Goal: Navigation & Orientation: Understand site structure

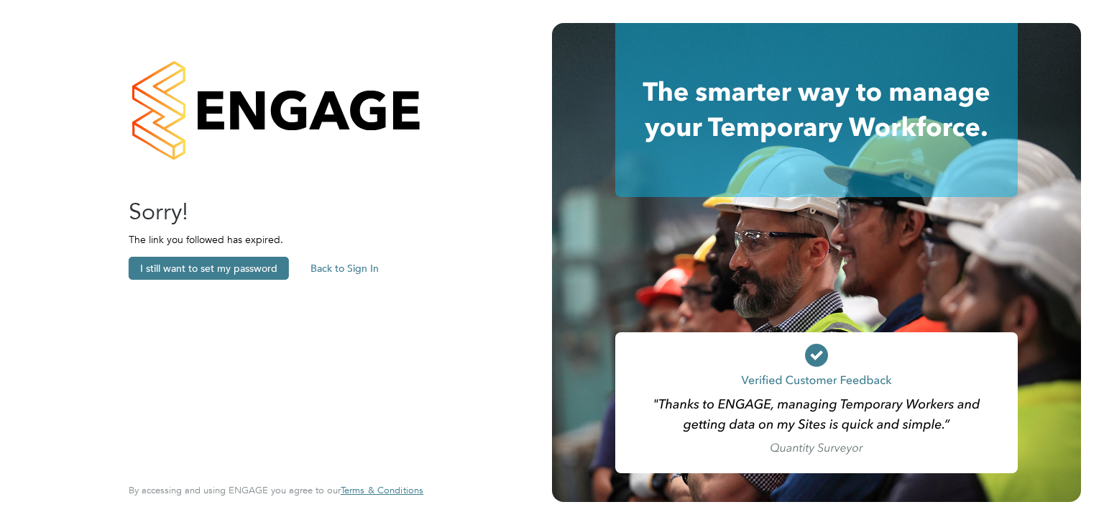
click at [348, 264] on button "Back to Sign In" at bounding box center [344, 268] width 91 height 23
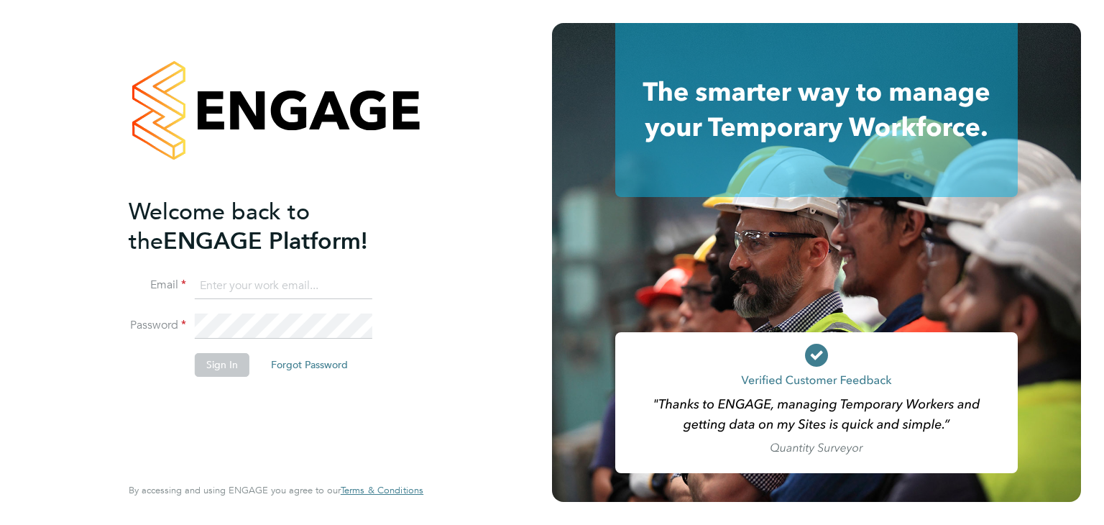
click at [297, 295] on input at bounding box center [283, 286] width 177 height 26
click at [318, 285] on input "philip.tedstone@conceptresources.co.uk" at bounding box center [283, 286] width 177 height 26
click at [224, 285] on input "philip.tedstone@conceptresources.co.uk" at bounding box center [283, 286] width 177 height 26
type input "alex.hyde@conceptresources.co.uk"
click at [221, 375] on li "Sign In Forgot Password" at bounding box center [269, 371] width 280 height 37
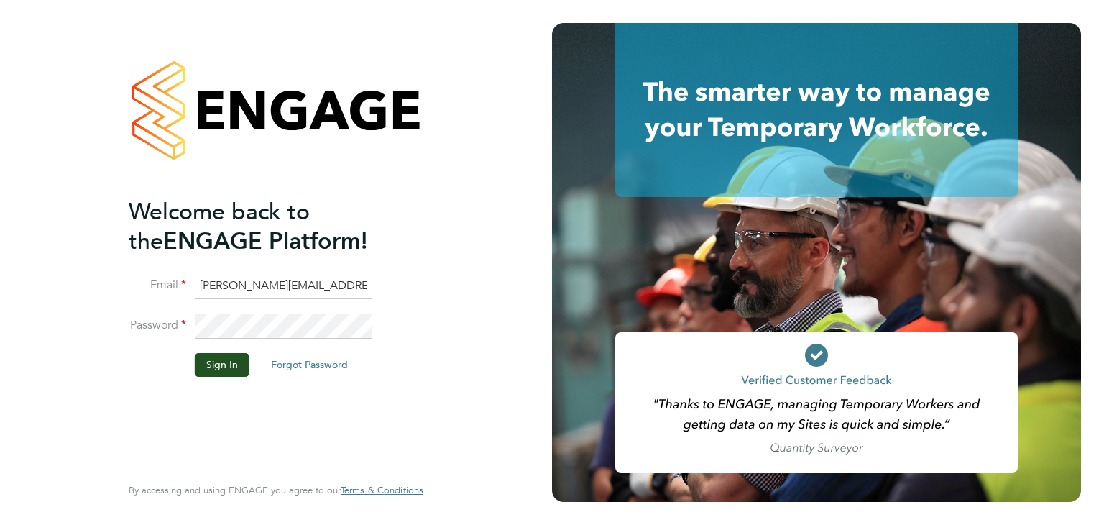
click at [221, 356] on button "Sign In" at bounding box center [222, 364] width 55 height 23
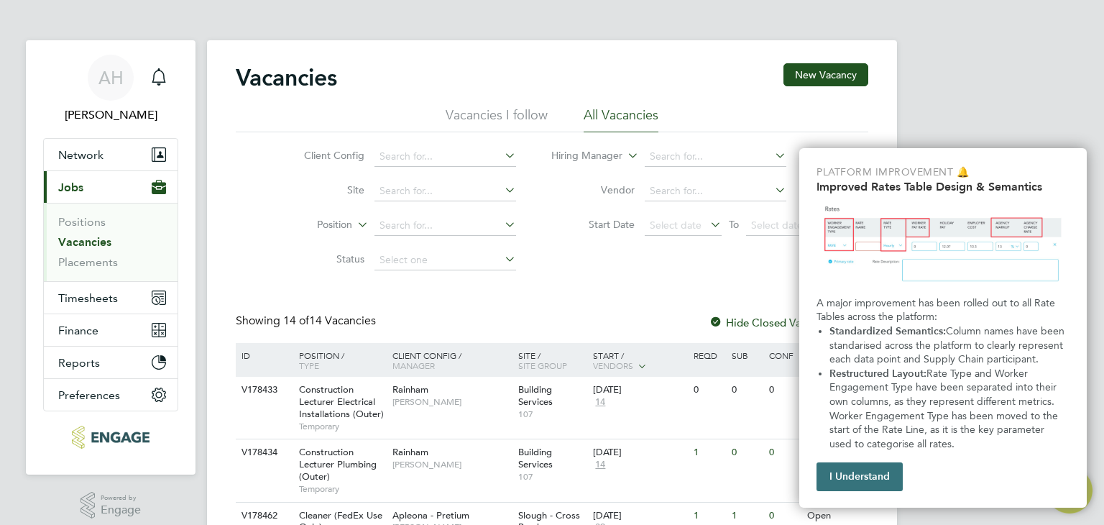
click at [890, 478] on button "I Understand" at bounding box center [859, 476] width 86 height 29
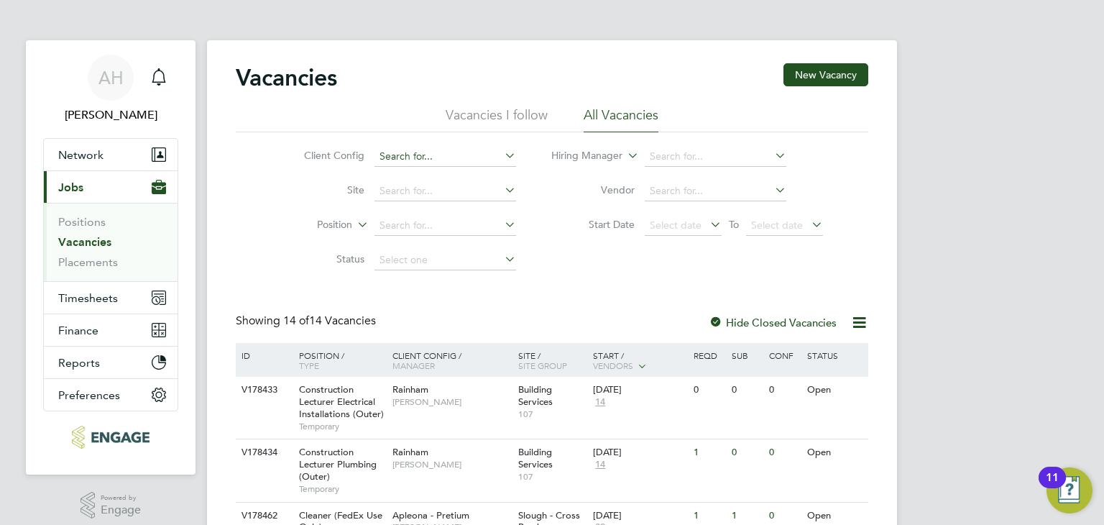
click at [482, 150] on input at bounding box center [445, 157] width 142 height 20
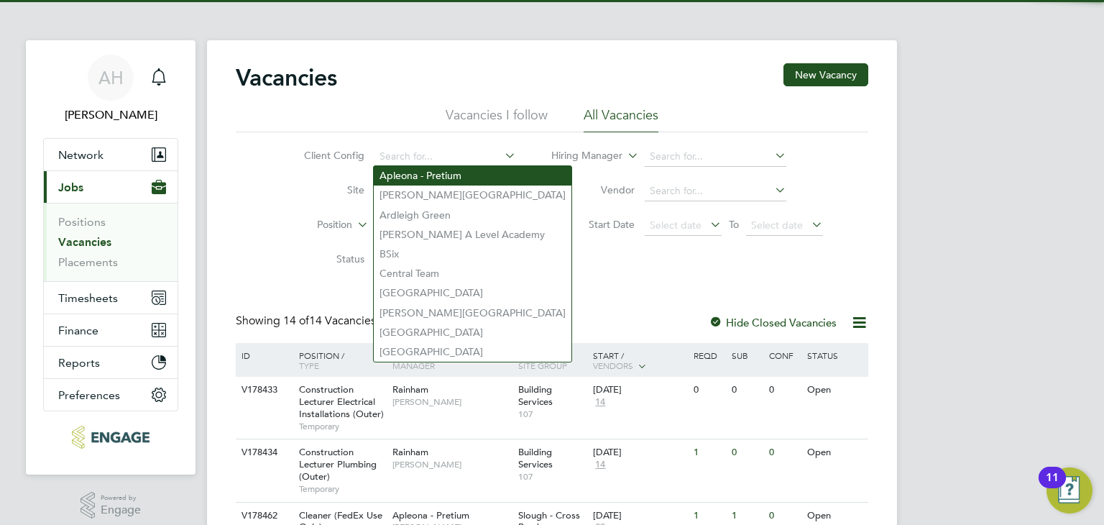
click at [480, 178] on li "Apleona - Pretium" at bounding box center [473, 175] width 198 height 19
type input "Apleona - Pretium"
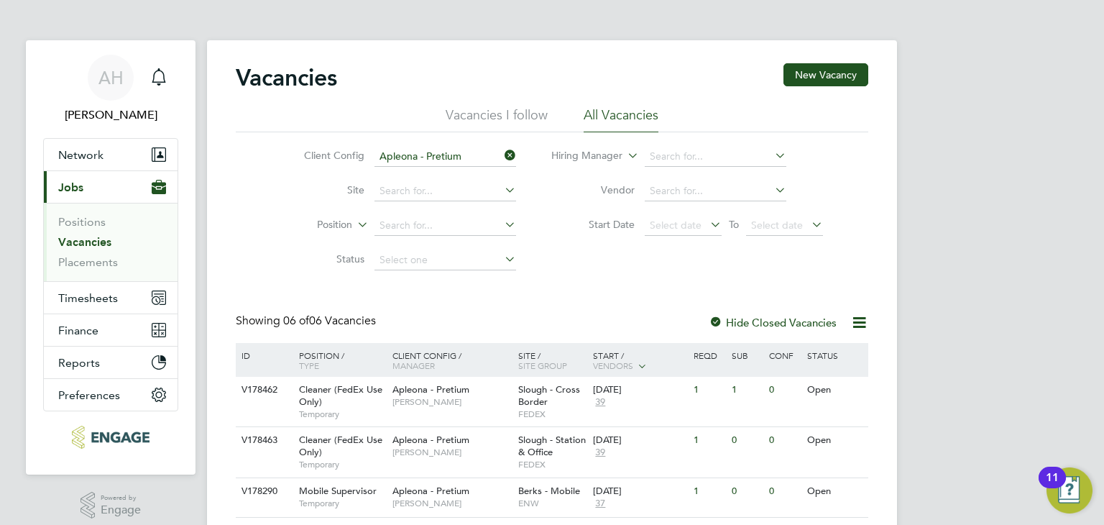
click at [502, 156] on icon at bounding box center [502, 155] width 0 height 20
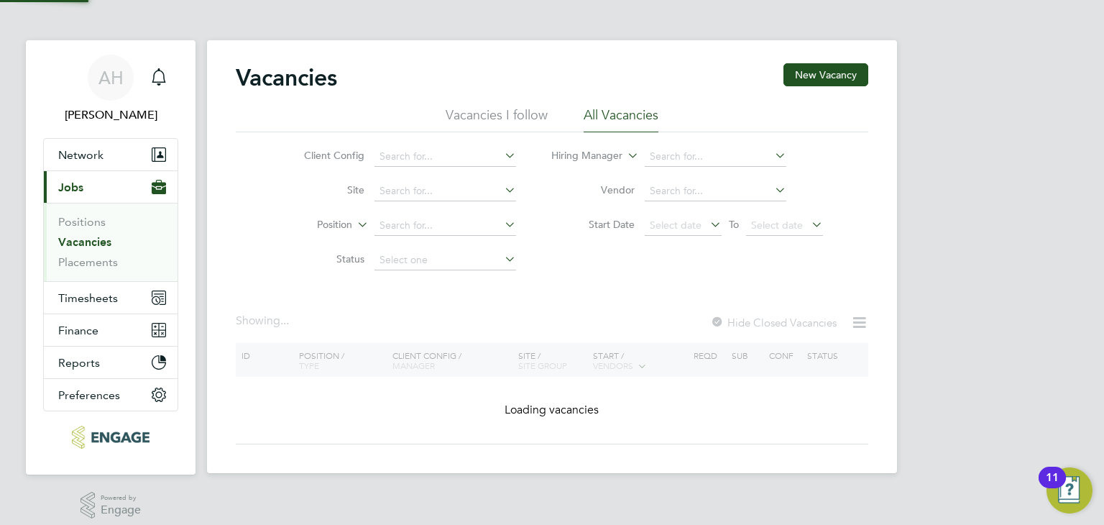
click at [502, 156] on icon at bounding box center [502, 155] width 0 height 20
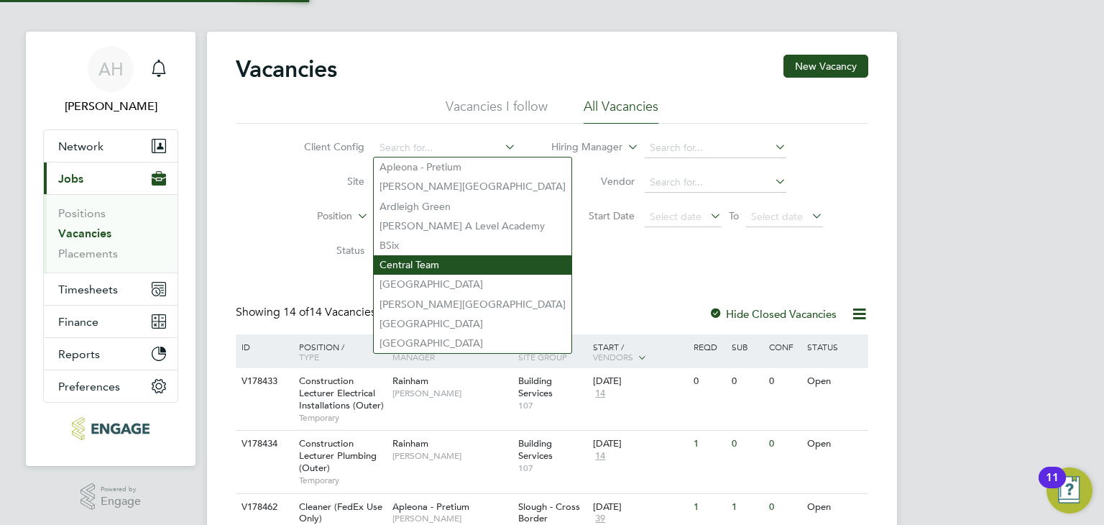
scroll to position [10, 0]
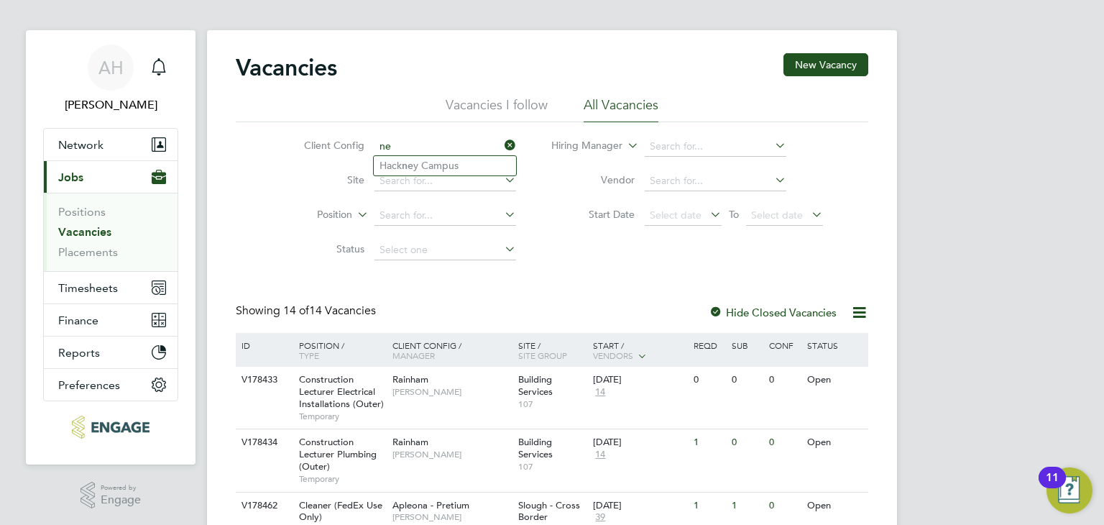
click at [497, 144] on input "ne" at bounding box center [445, 147] width 142 height 20
type input "ne"
click at [502, 144] on icon at bounding box center [502, 145] width 0 height 20
click at [502, 147] on icon at bounding box center [502, 145] width 0 height 20
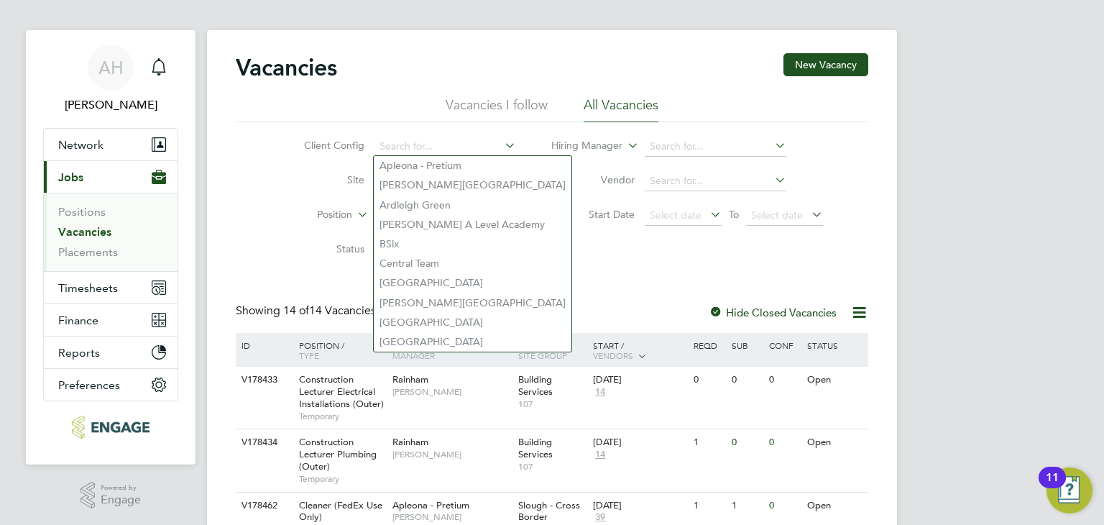
click at [291, 218] on label "Position" at bounding box center [310, 215] width 83 height 14
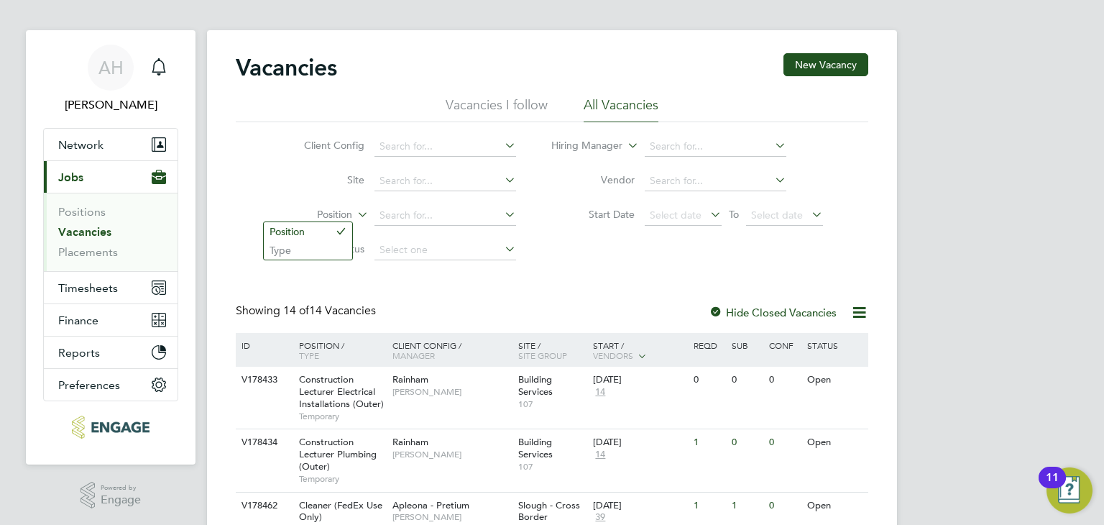
click at [101, 234] on link "Vacancies" at bounding box center [84, 232] width 53 height 14
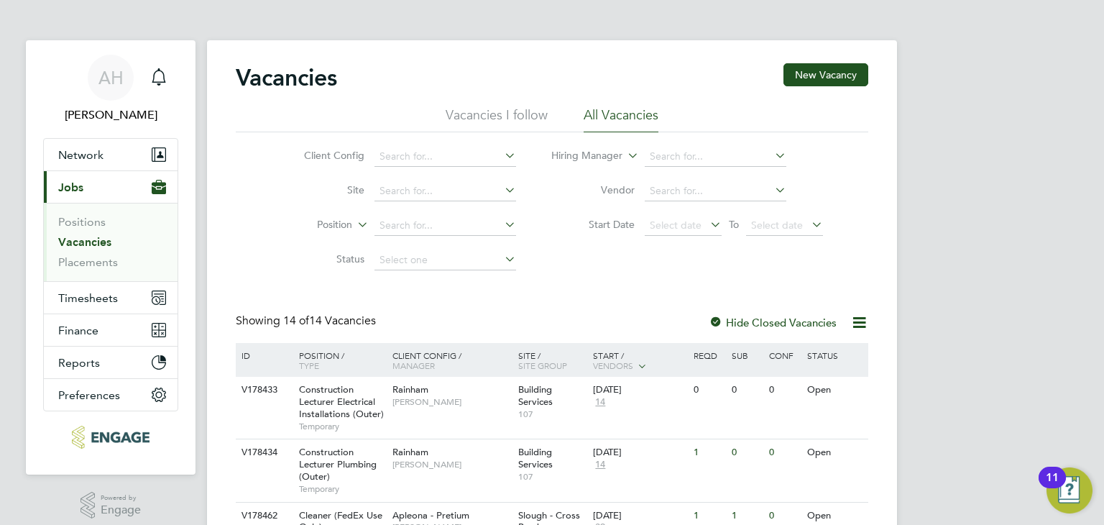
click at [94, 240] on link "Vacancies" at bounding box center [84, 242] width 53 height 14
click at [1066, 479] on div "11" at bounding box center [1051, 477] width 27 height 22
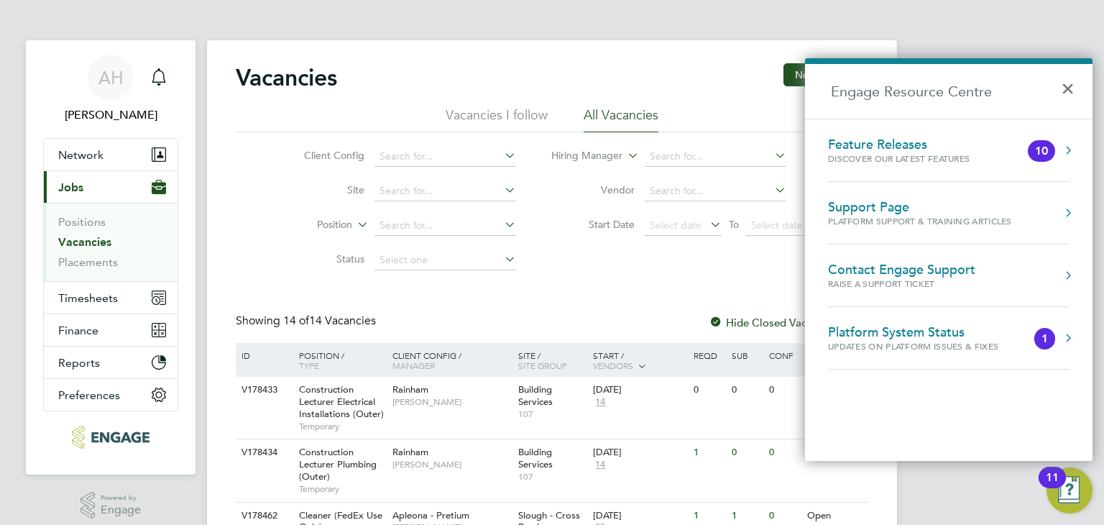
click at [1055, 143] on div "Feature Releases Discover our latest features 10" at bounding box center [948, 150] width 241 height 27
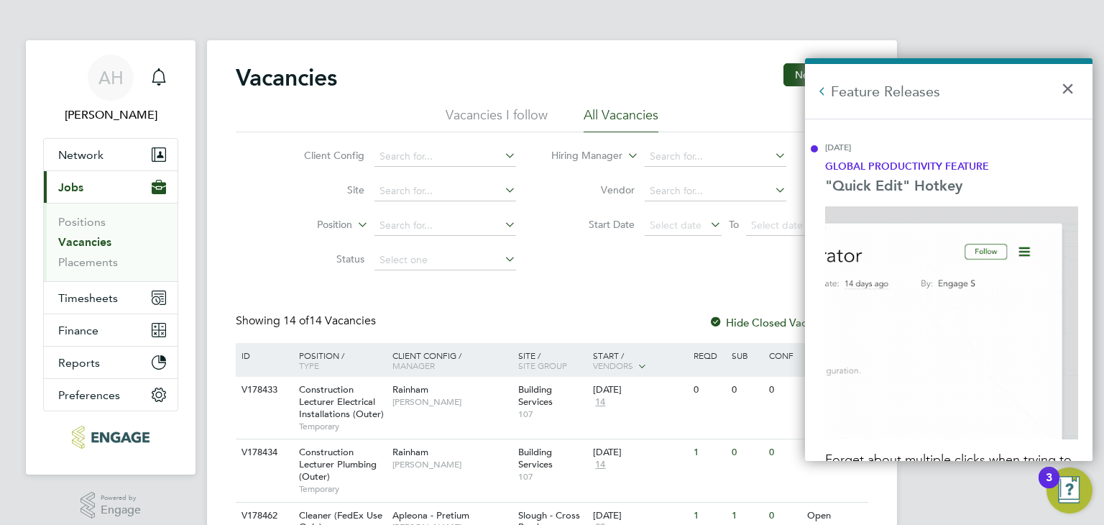
scroll to position [3449, 0]
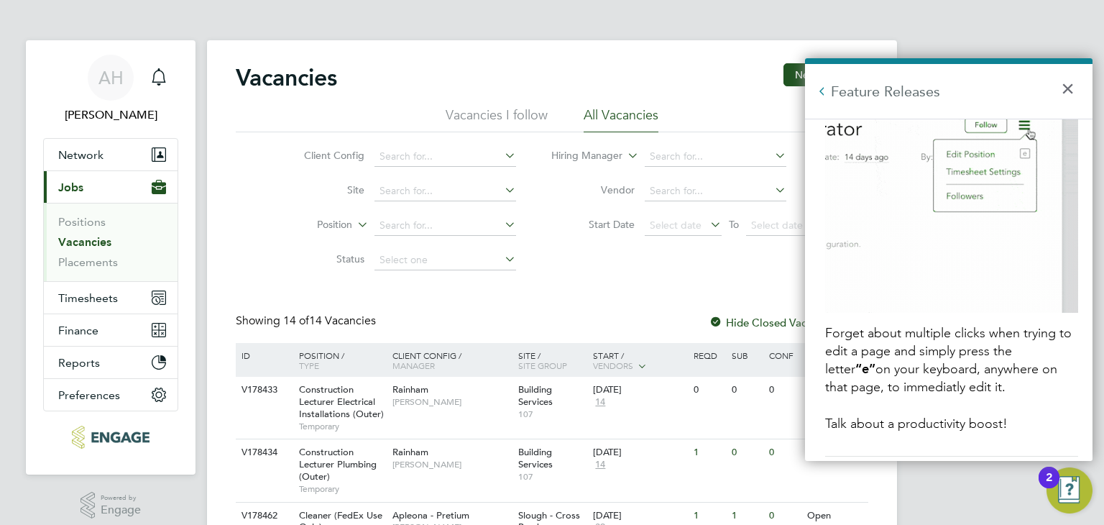
click at [820, 93] on button "Back to Resources" at bounding box center [822, 91] width 14 height 14
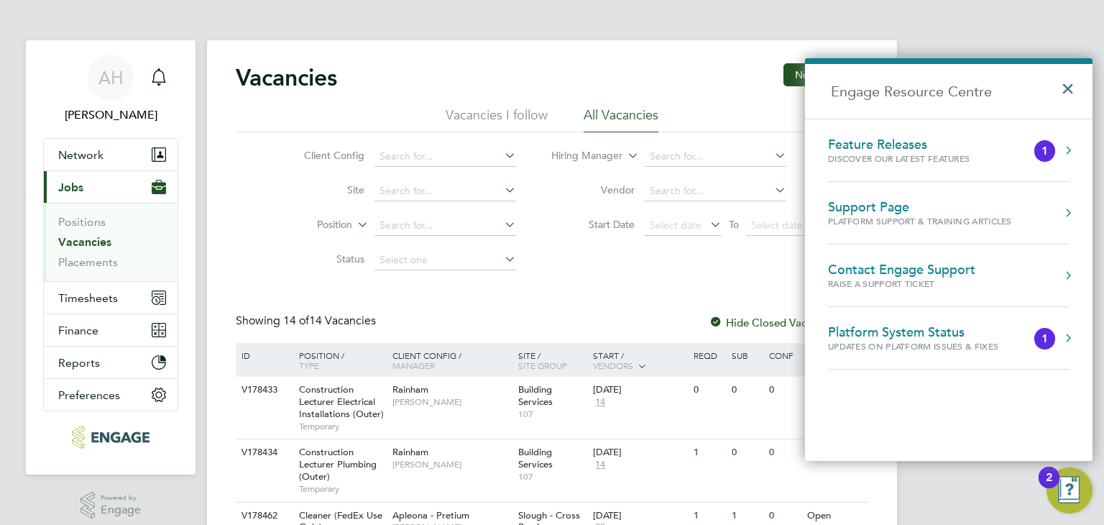
click at [1063, 86] on button "×" at bounding box center [1071, 84] width 21 height 32
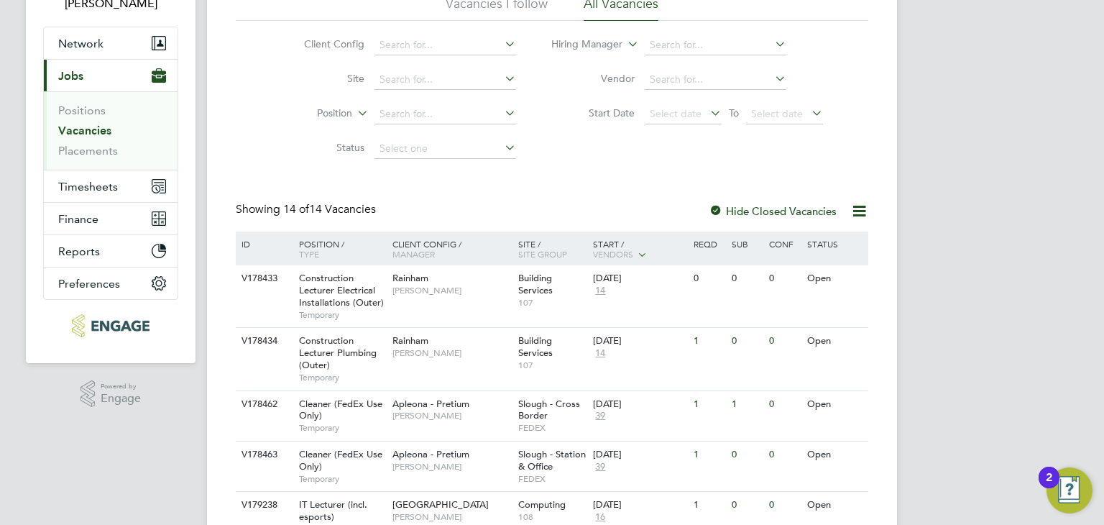
scroll to position [144, 0]
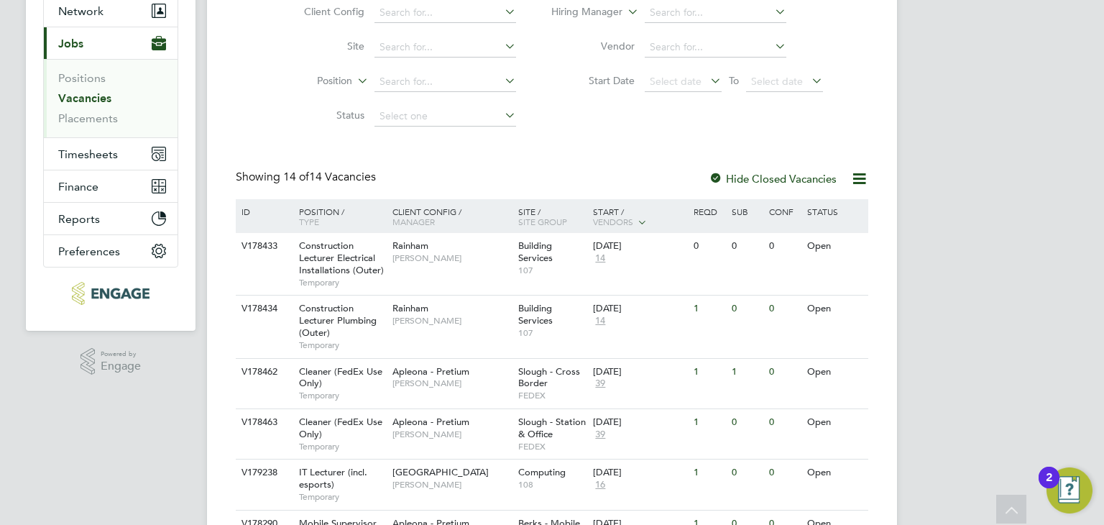
click at [1072, 484] on img "Open Resource Center, 2 new notifications" at bounding box center [1069, 490] width 46 height 46
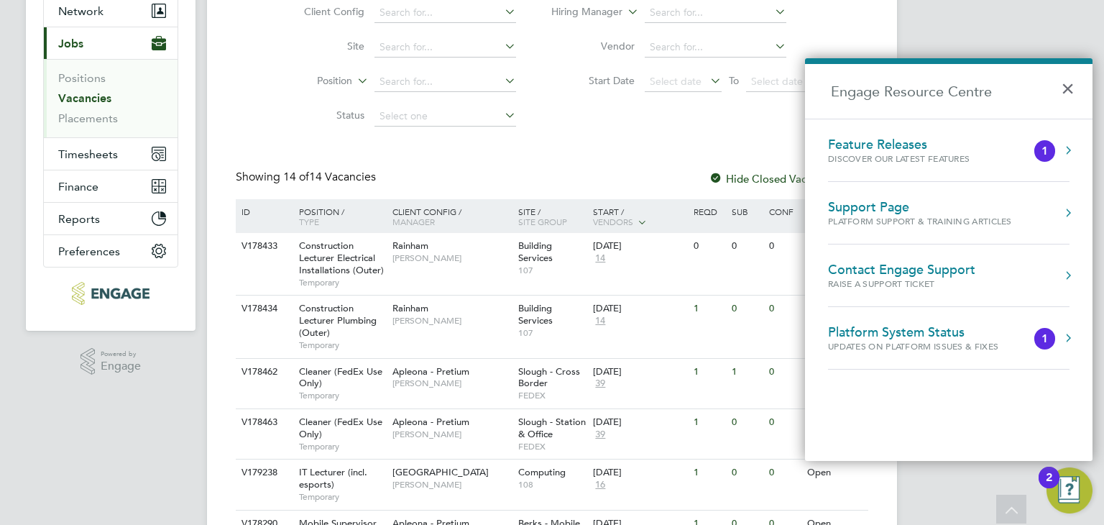
click at [894, 160] on div "Discover our latest features" at bounding box center [913, 158] width 170 height 12
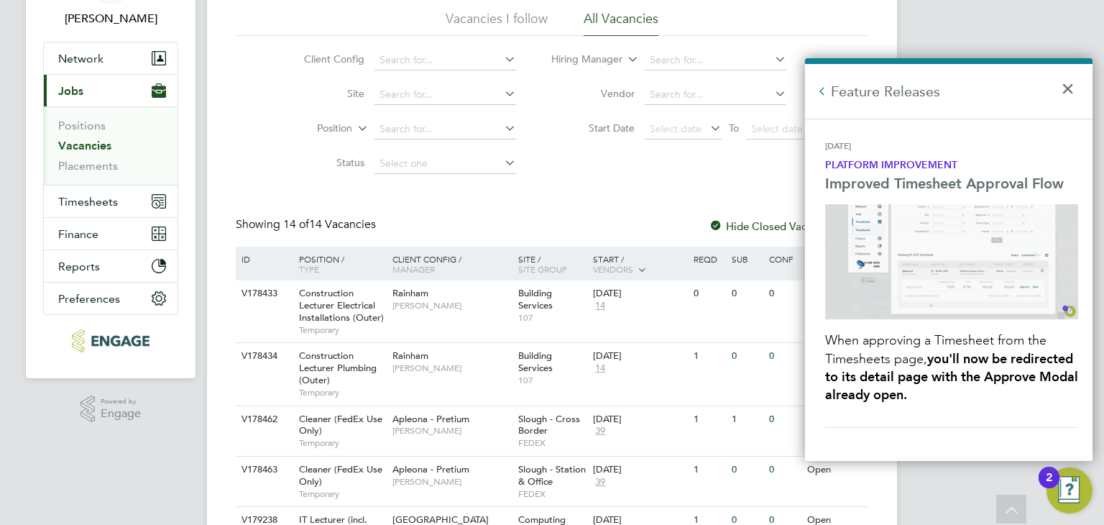
scroll to position [72, 0]
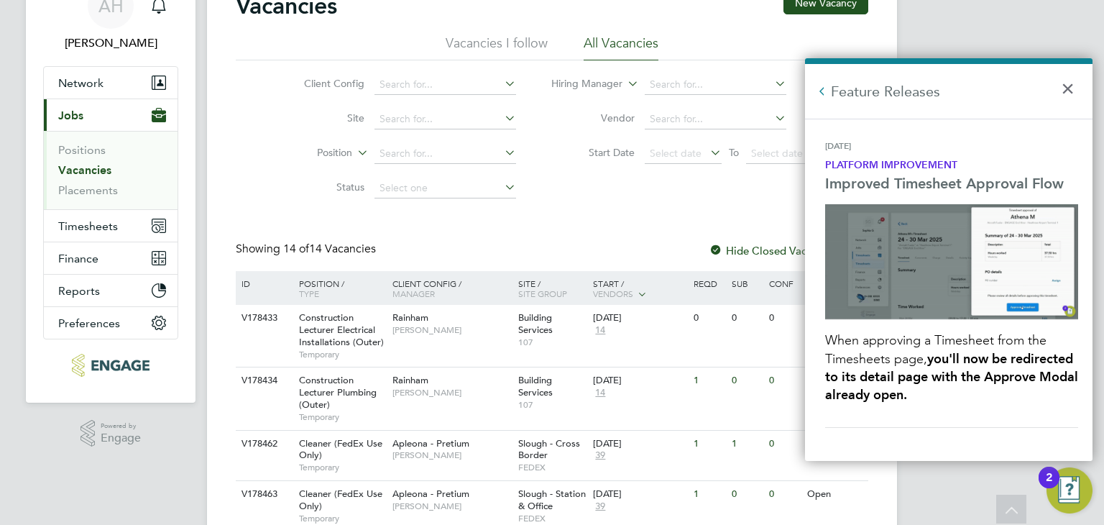
click at [849, 333] on span "When approving a Timesheet from the Timesheets page," at bounding box center [937, 349] width 225 height 34
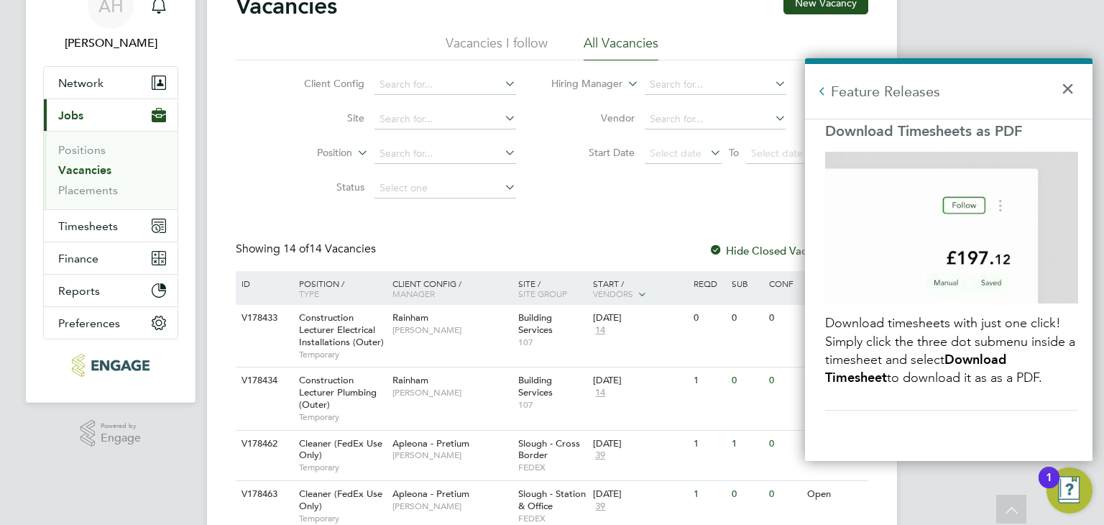
scroll to position [3887, 0]
click at [1069, 83] on button "×" at bounding box center [1071, 84] width 21 height 32
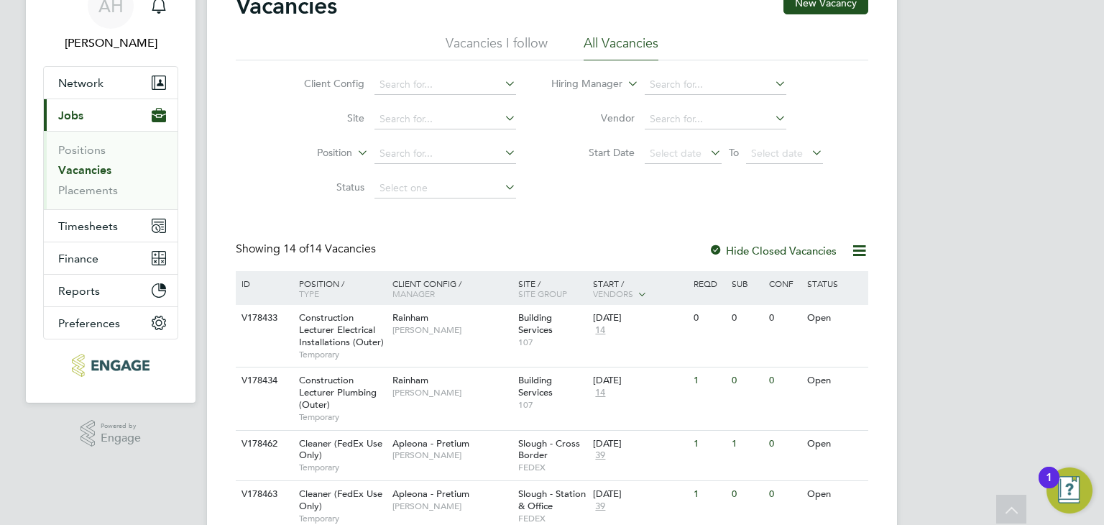
click at [957, 269] on div "AH Alex Hyde Notifications Applications: Network Team Members Businesses Sites …" at bounding box center [552, 503] width 1104 height 1150
click at [1078, 499] on img "Open Resource Center, 1 new notification" at bounding box center [1069, 490] width 46 height 46
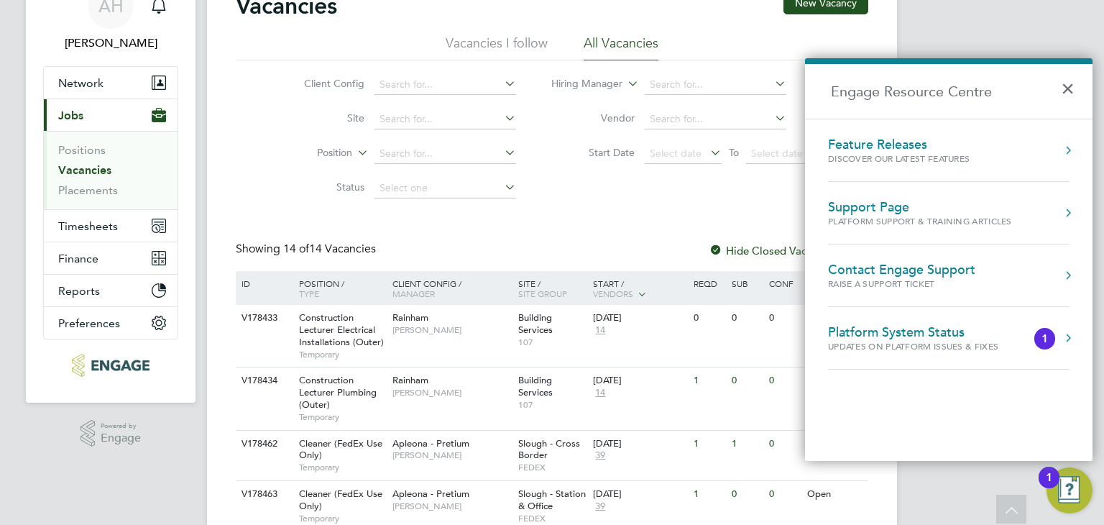
click at [936, 328] on div "Platform System Status" at bounding box center [927, 332] width 199 height 16
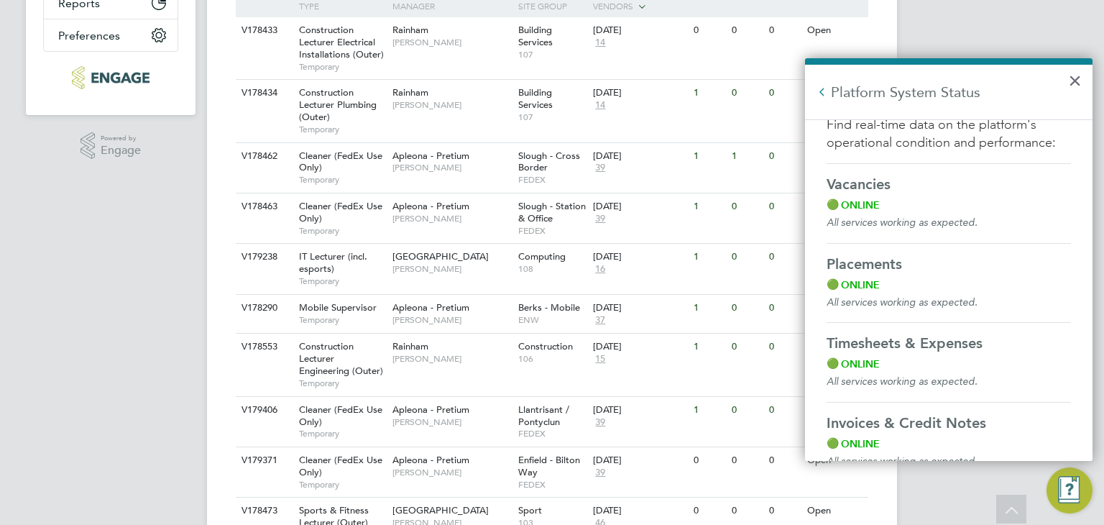
scroll to position [0, 0]
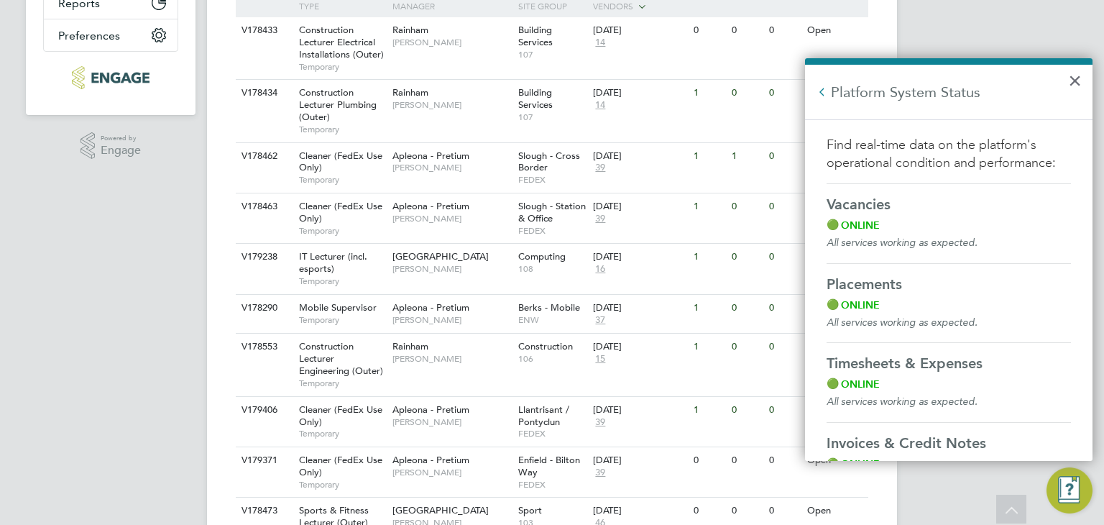
click at [825, 88] on button "Back to Resources" at bounding box center [822, 92] width 14 height 14
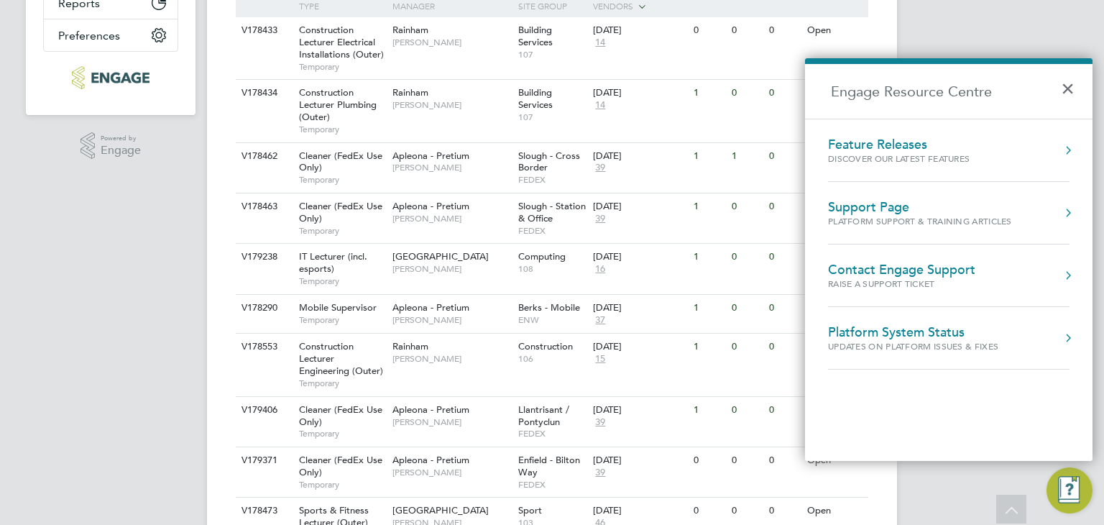
click at [1058, 86] on h2 "Engage Resource Centre" at bounding box center [948, 91] width 287 height 55
click at [1066, 81] on button "×" at bounding box center [1071, 84] width 21 height 32
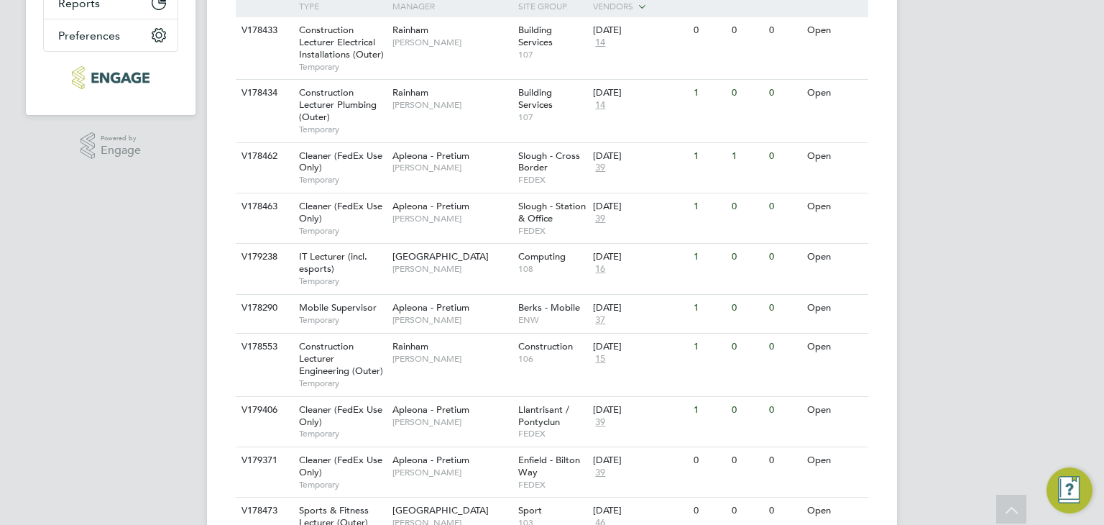
click at [1069, 312] on div "AH Alex Hyde Notifications Applications: Network Team Members Businesses Sites …" at bounding box center [552, 216] width 1104 height 1150
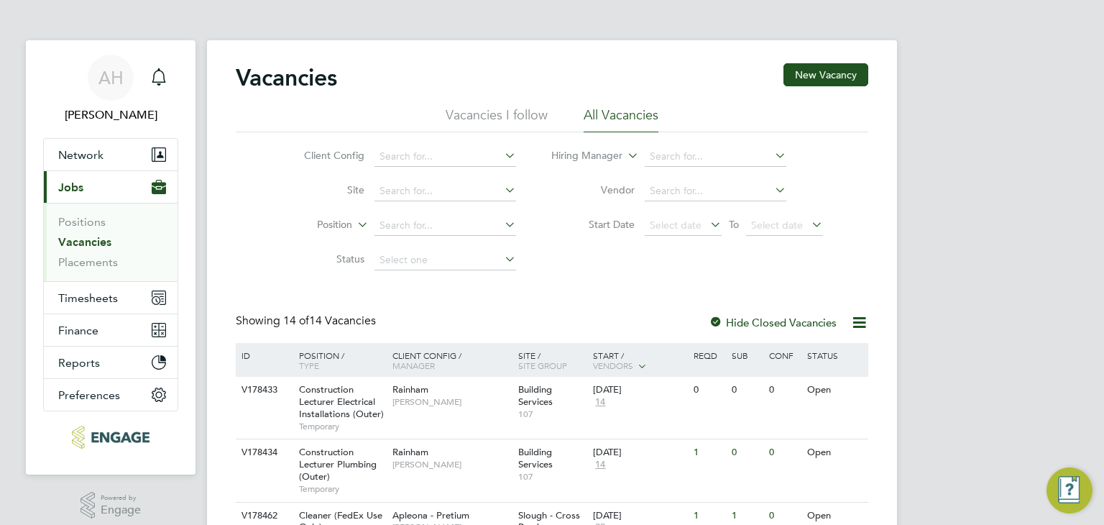
click at [495, 120] on li "Vacancies I follow" at bounding box center [497, 119] width 102 height 26
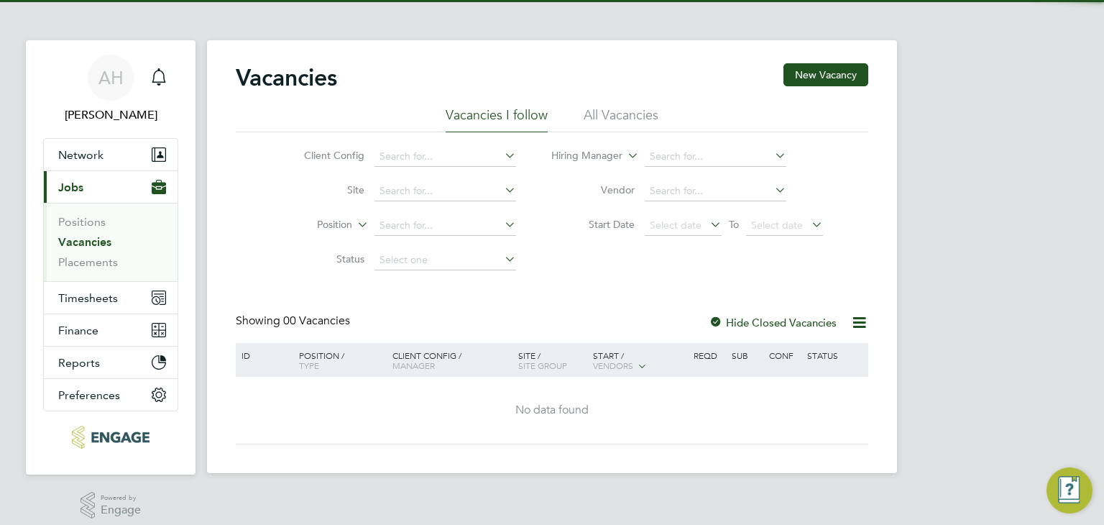
click at [592, 111] on li "All Vacancies" at bounding box center [620, 119] width 75 height 26
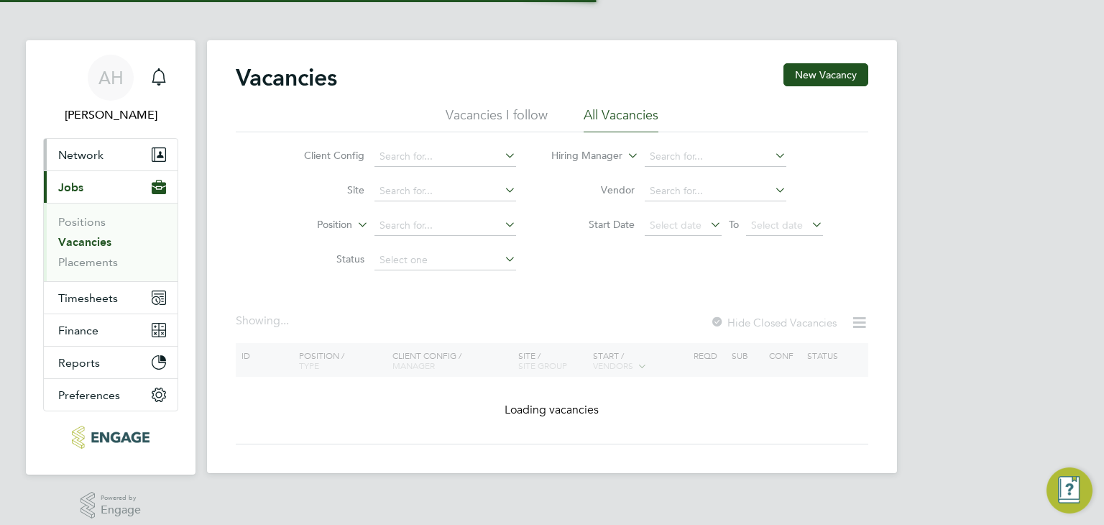
drag, startPoint x: 0, startPoint y: 0, endPoint x: 121, endPoint y: 145, distance: 188.8
click at [121, 145] on button "Network" at bounding box center [111, 155] width 134 height 32
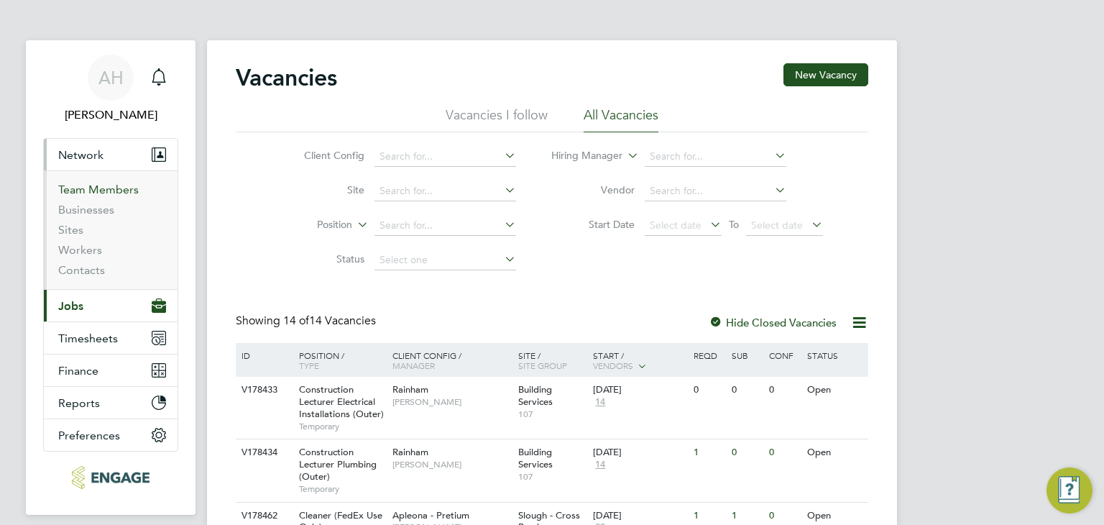
click at [135, 190] on link "Team Members" at bounding box center [98, 190] width 80 height 14
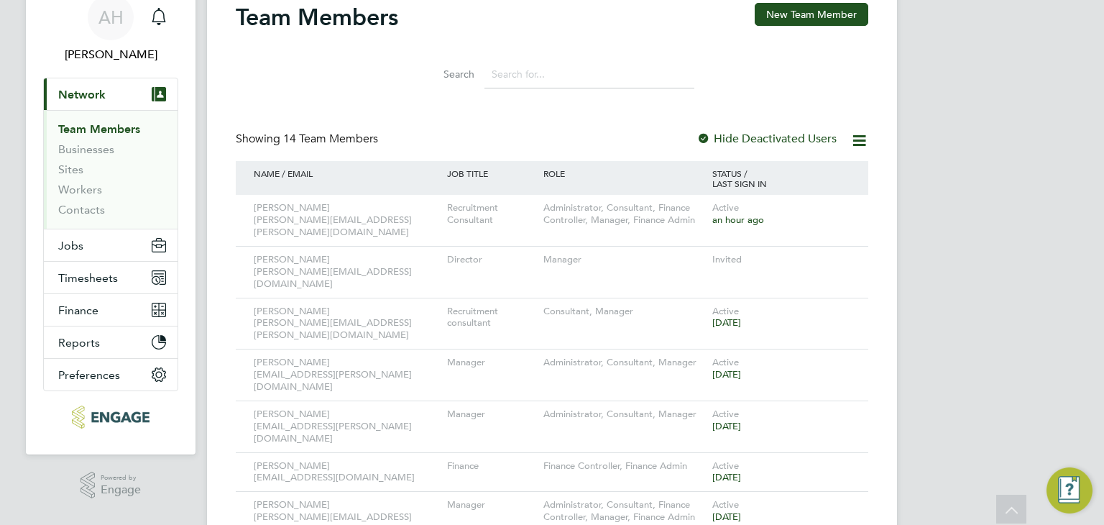
scroll to position [44, 0]
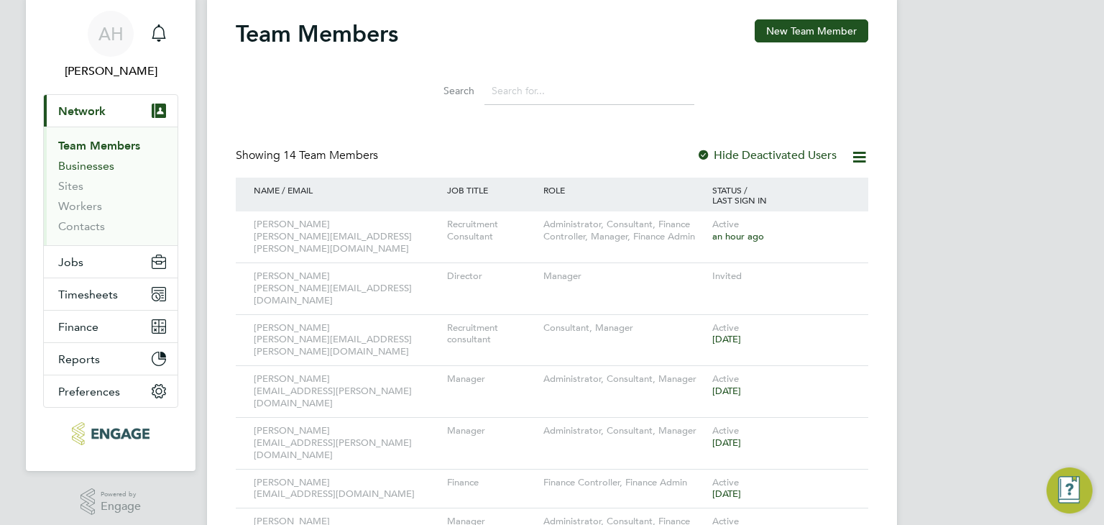
click at [101, 160] on link "Businesses" at bounding box center [86, 166] width 56 height 14
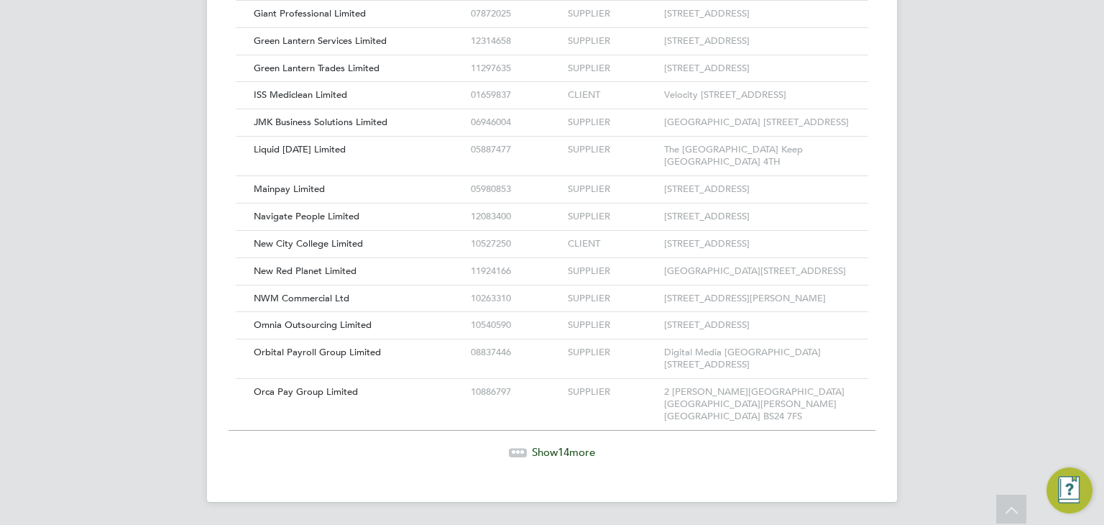
click at [532, 448] on span "Show 14 more" at bounding box center [563, 452] width 63 height 14
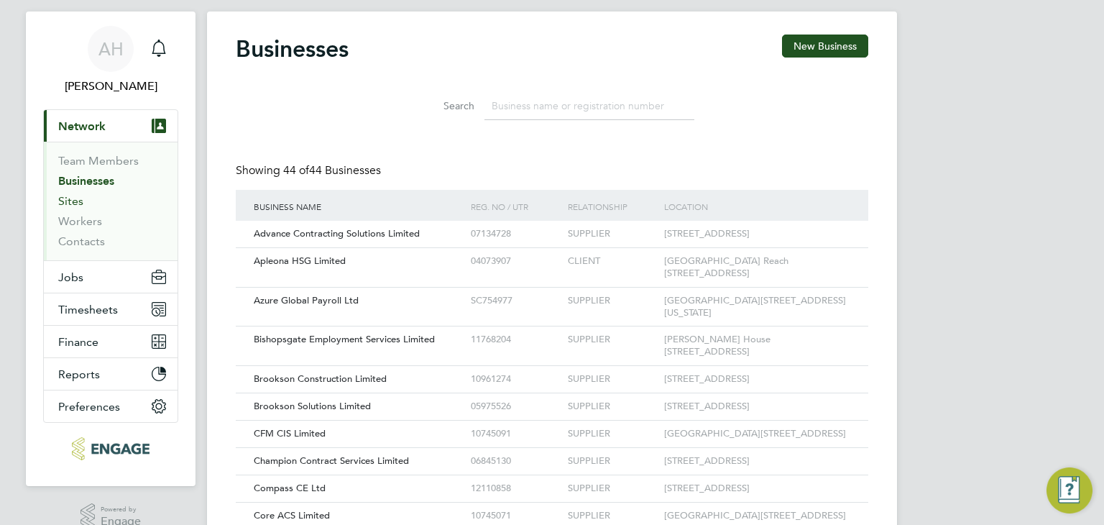
click at [73, 200] on link "Sites" at bounding box center [70, 201] width 25 height 14
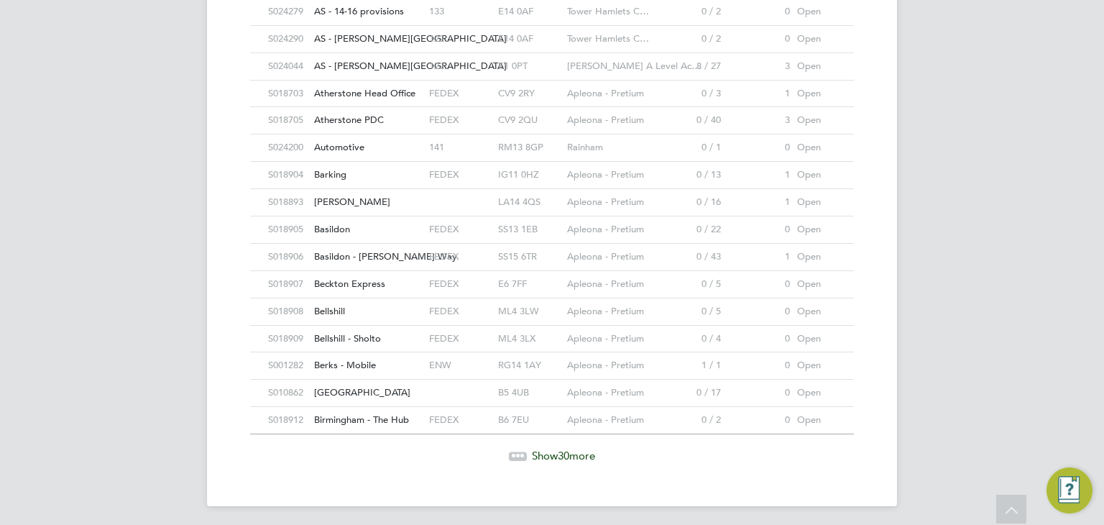
click at [512, 463] on div "Showing 30 of 199 Sites Hide Closed Sites ID Site Name / Reference Site Group P…" at bounding box center [552, 18] width 604 height 917
click at [517, 454] on div at bounding box center [518, 455] width 18 height 9
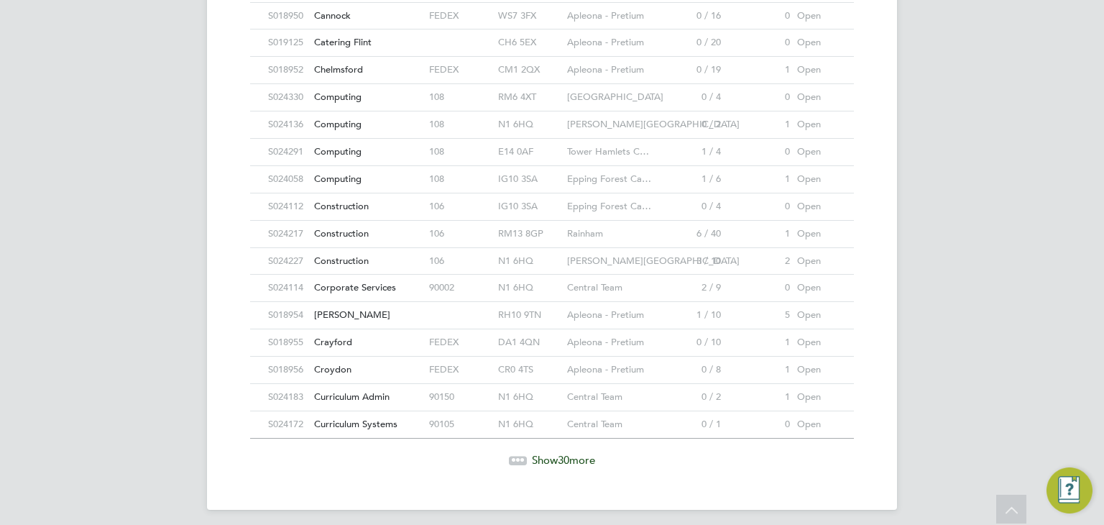
click at [583, 453] on span "Show 30 more" at bounding box center [563, 460] width 63 height 14
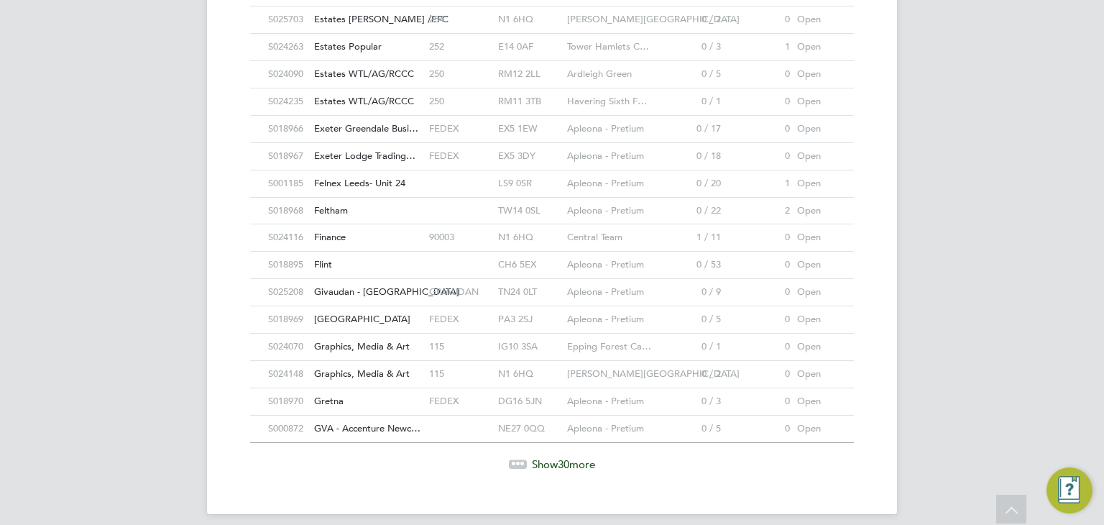
click at [605, 457] on div "Show 30 more" at bounding box center [552, 464] width 618 height 14
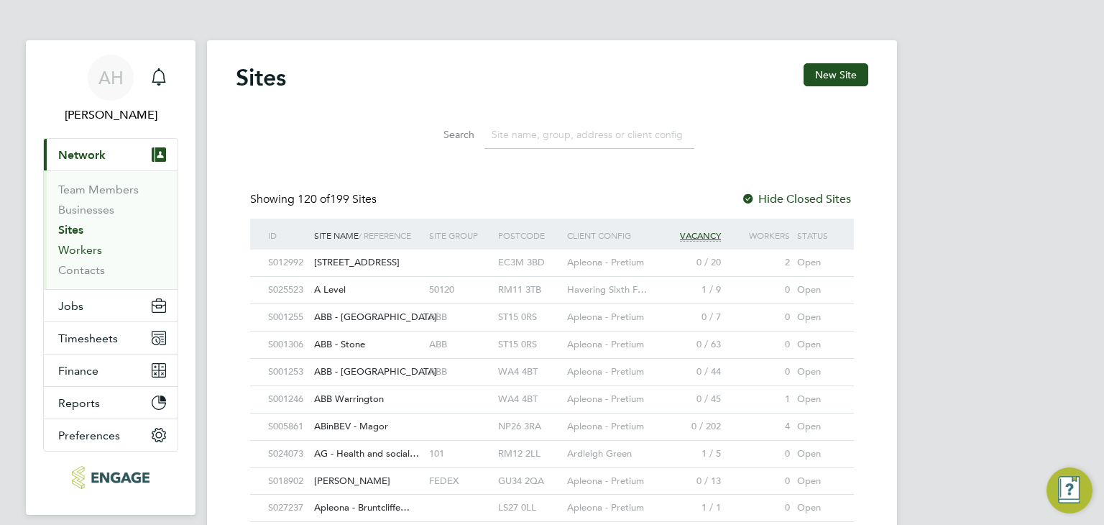
click at [62, 248] on link "Workers" at bounding box center [80, 250] width 44 height 14
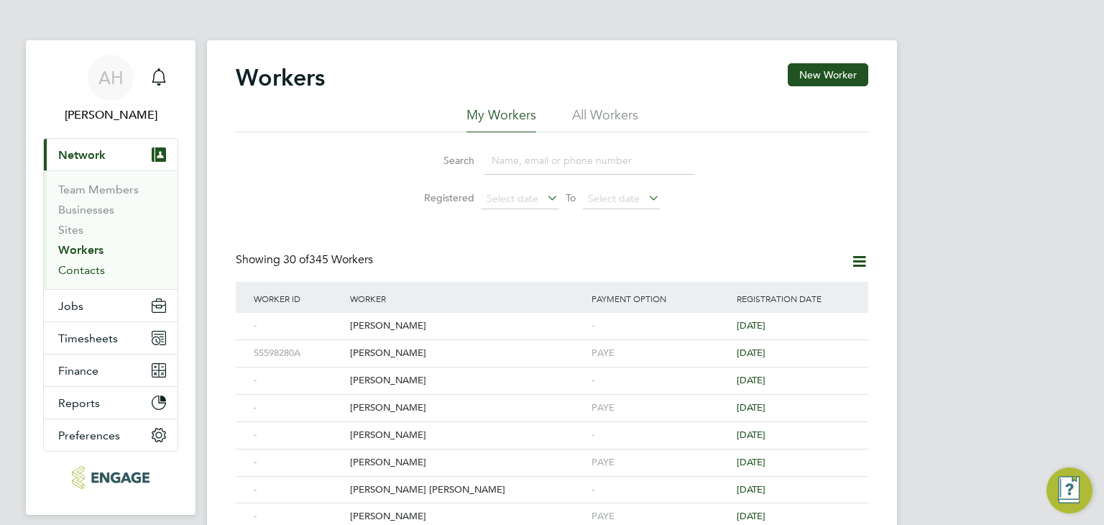
click at [74, 265] on link "Contacts" at bounding box center [81, 270] width 47 height 14
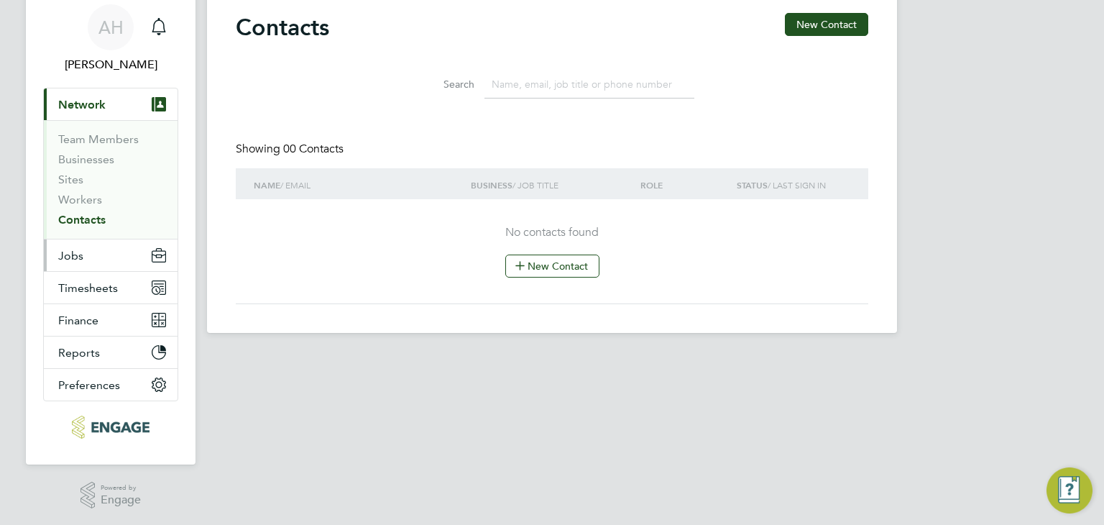
click at [69, 259] on span "Jobs" at bounding box center [70, 256] width 25 height 14
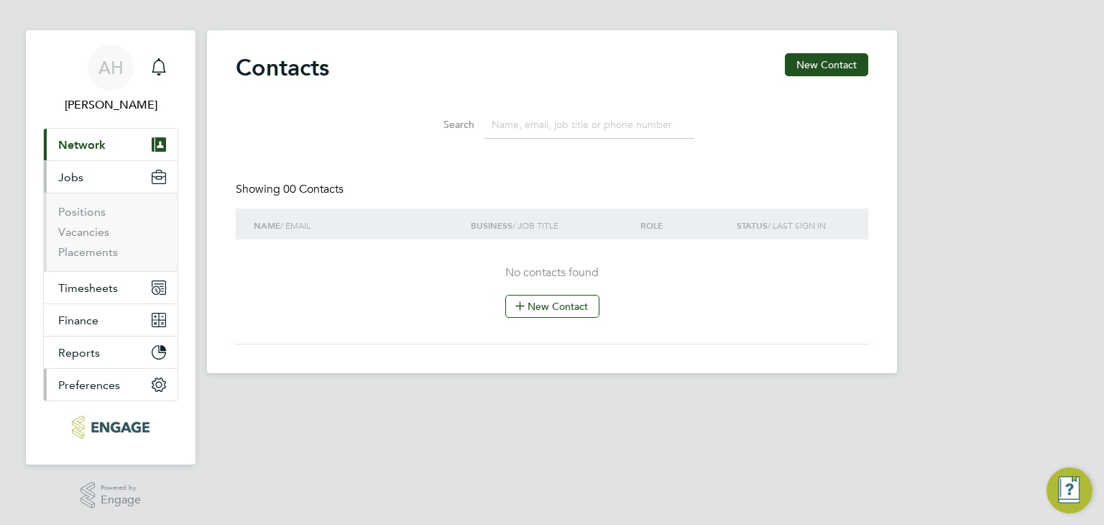
click at [75, 386] on span "Preferences" at bounding box center [89, 385] width 62 height 14
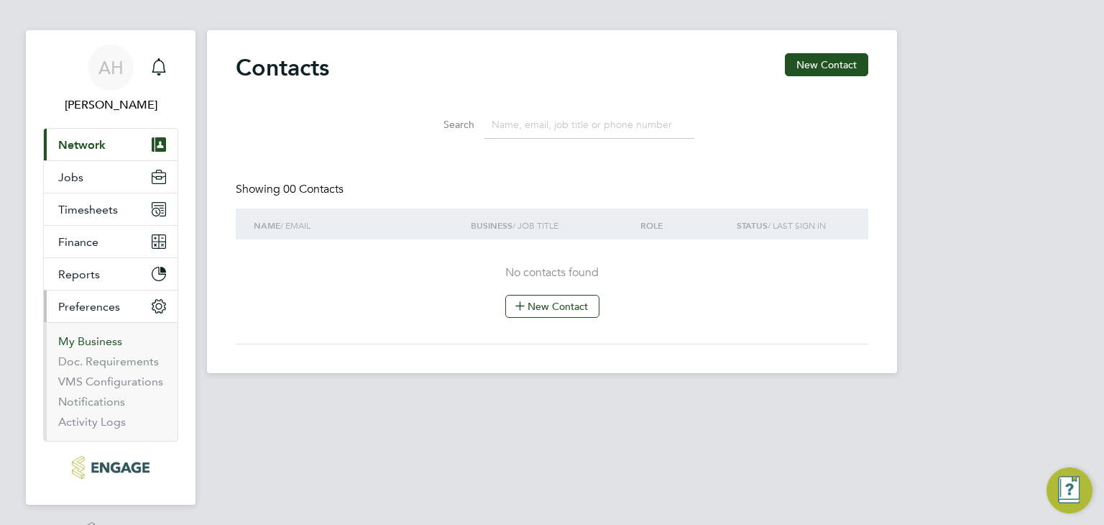
click at [110, 343] on link "My Business" at bounding box center [90, 341] width 64 height 14
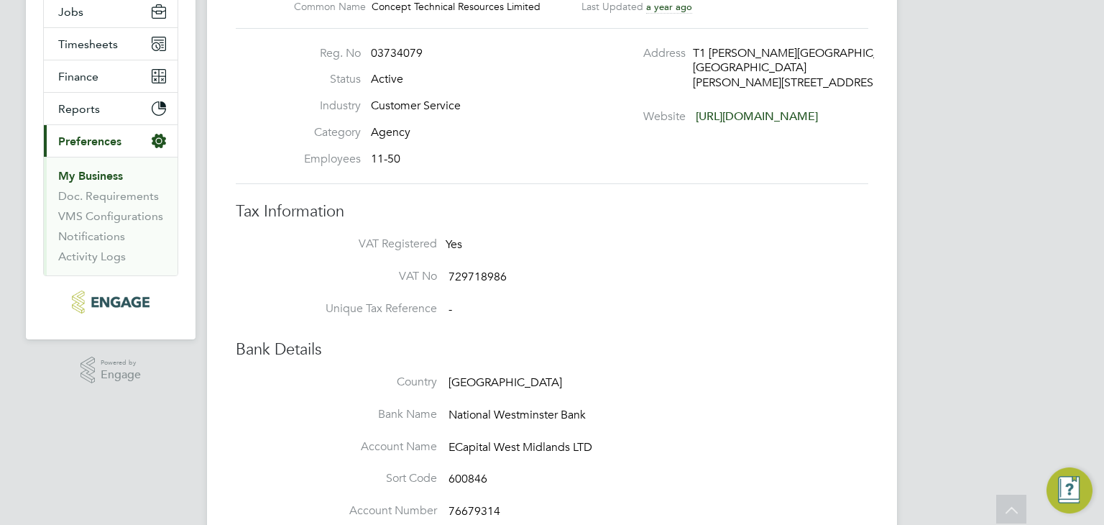
scroll to position [144, 0]
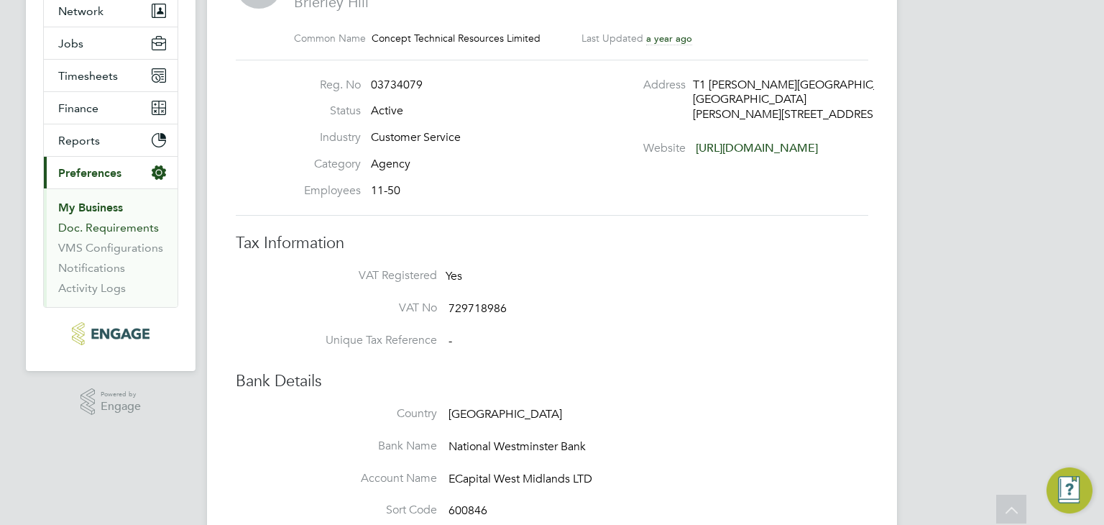
click at [109, 232] on link "Doc. Requirements" at bounding box center [108, 228] width 101 height 14
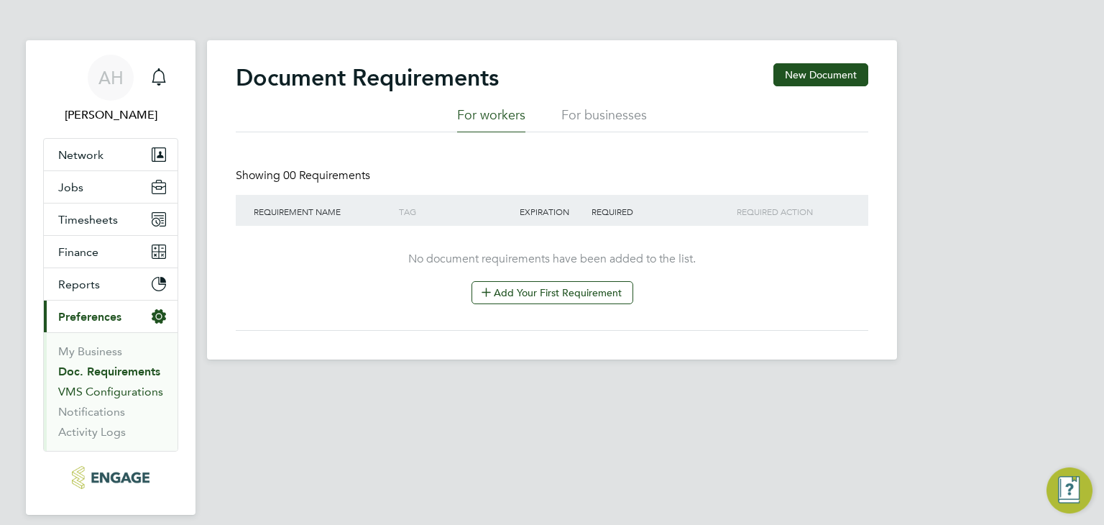
click at [136, 392] on link "VMS Configurations" at bounding box center [110, 391] width 105 height 14
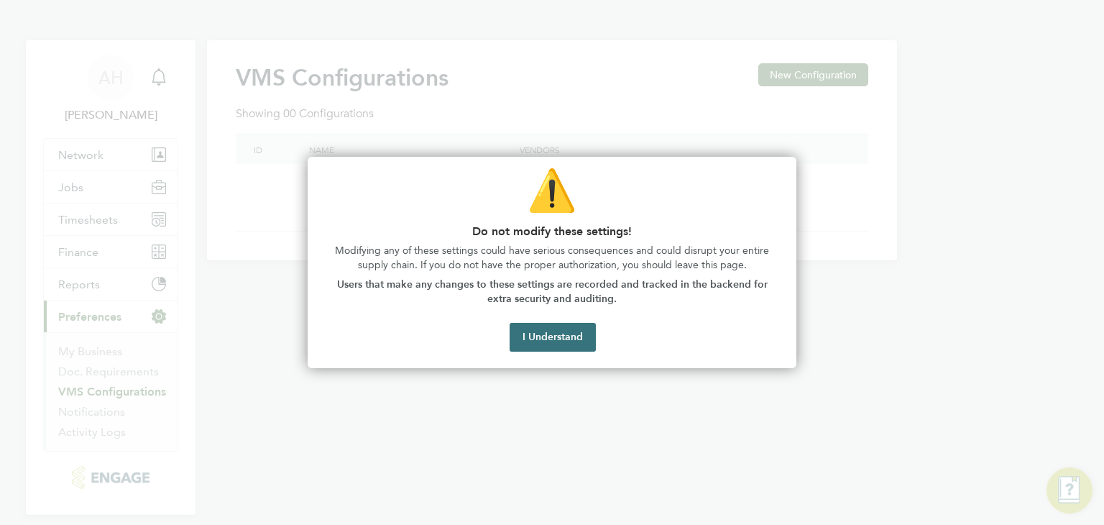
click at [535, 348] on button "I Understand" at bounding box center [552, 337] width 86 height 29
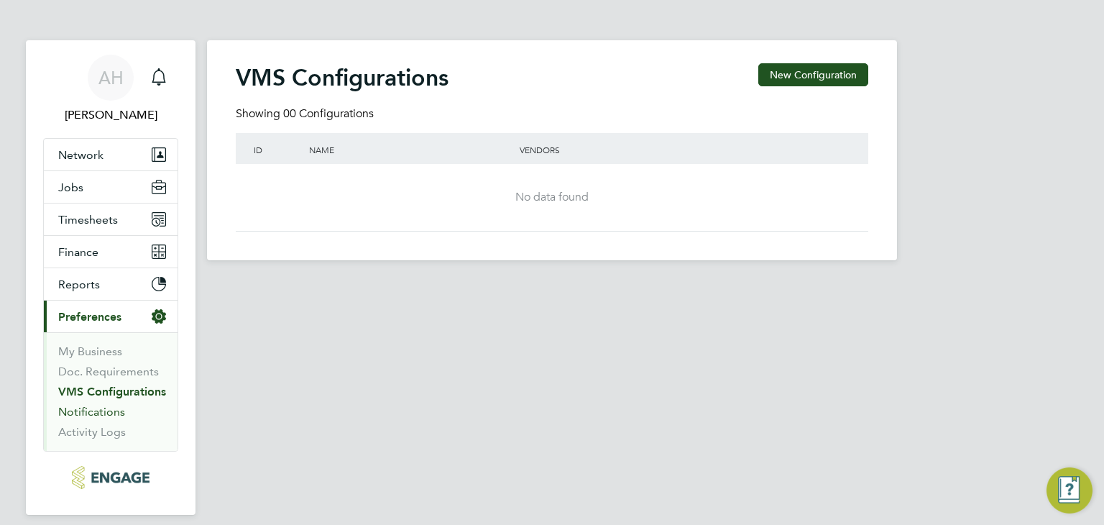
click at [89, 413] on link "Notifications" at bounding box center [91, 412] width 67 height 14
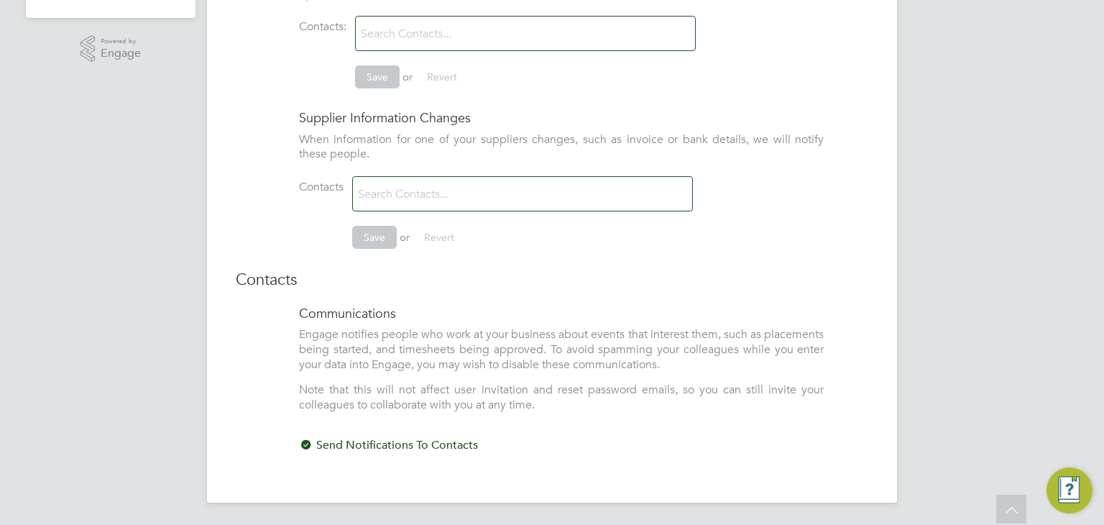
scroll to position [209, 0]
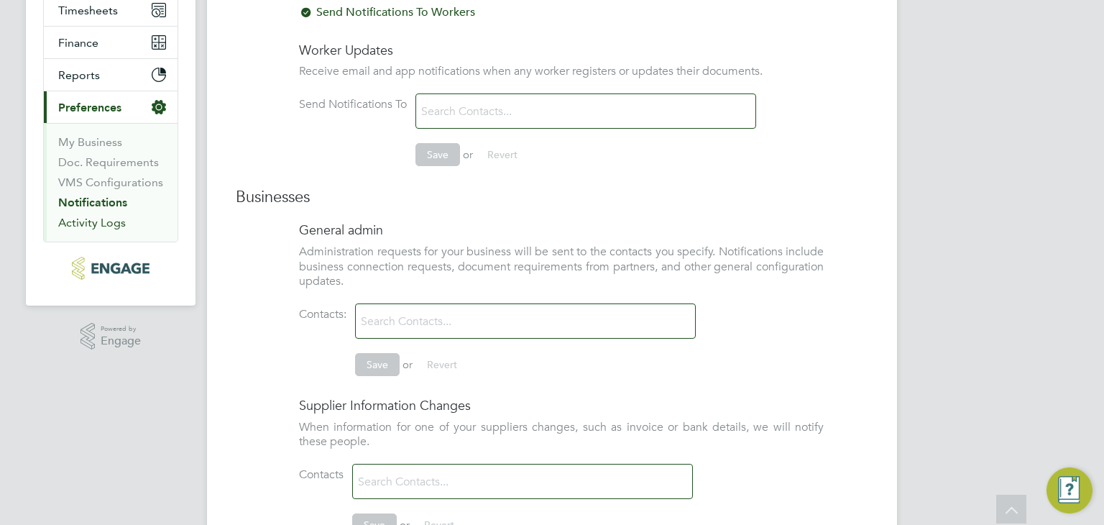
click at [112, 223] on link "Activity Logs" at bounding box center [92, 223] width 68 height 14
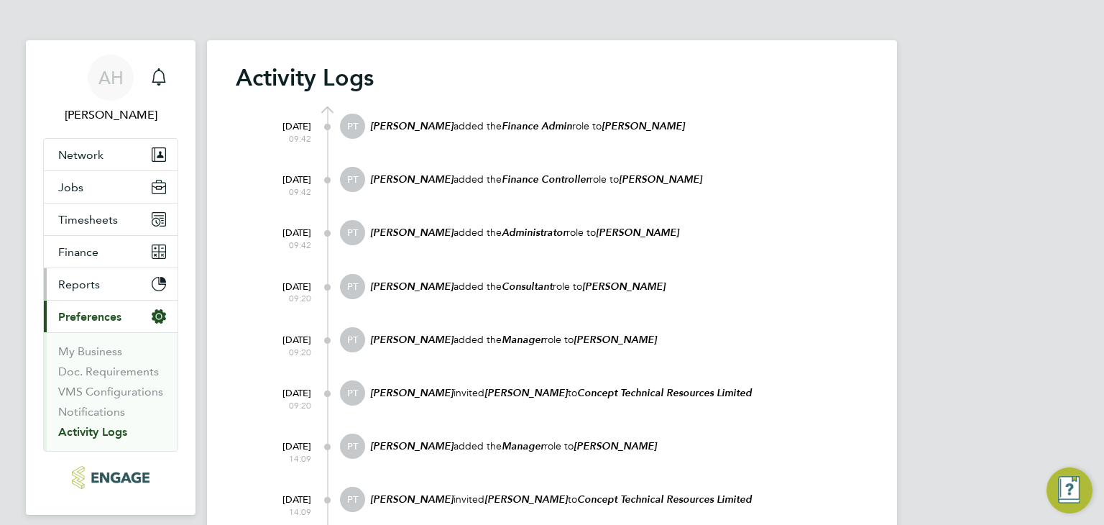
click at [94, 280] on span "Reports" at bounding box center [79, 284] width 42 height 14
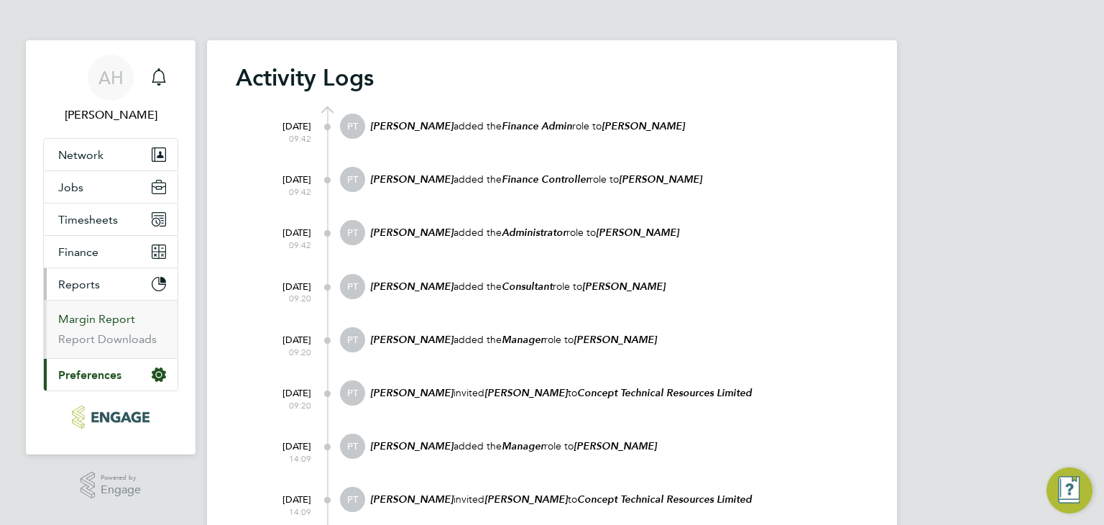
click at [93, 315] on link "Margin Report" at bounding box center [96, 319] width 77 height 14
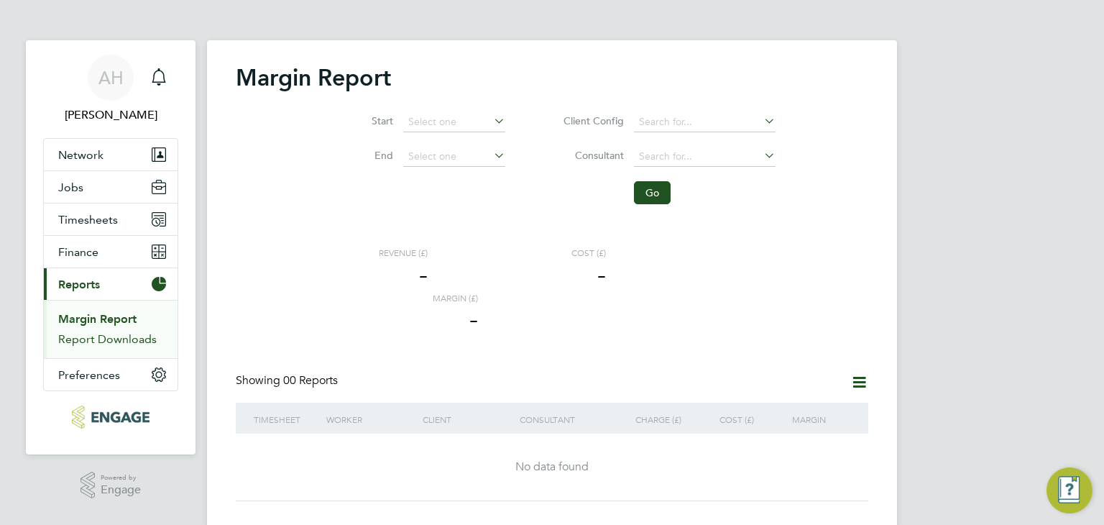
click at [90, 336] on link "Report Downloads" at bounding box center [107, 339] width 98 height 14
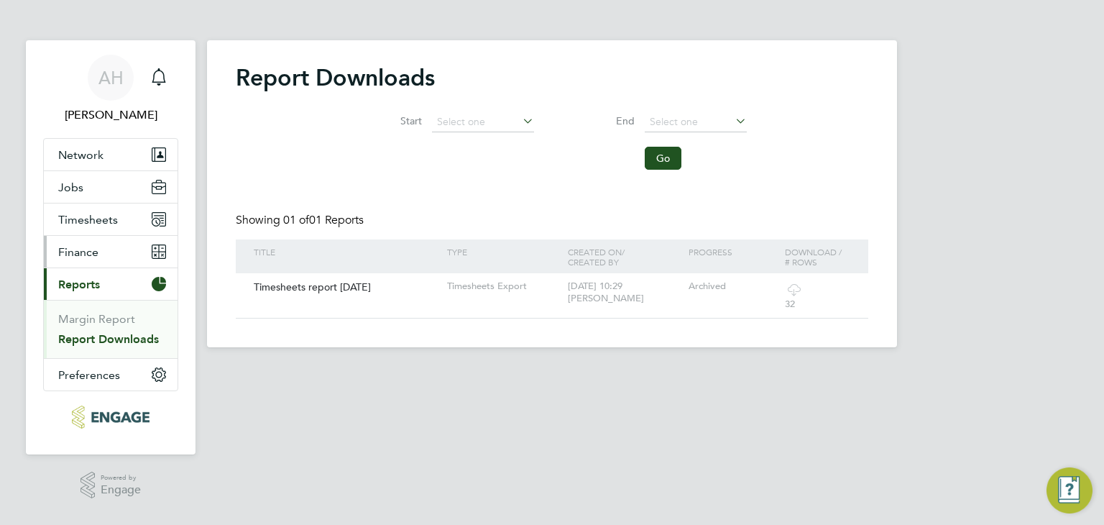
click at [84, 248] on span "Finance" at bounding box center [78, 252] width 40 height 14
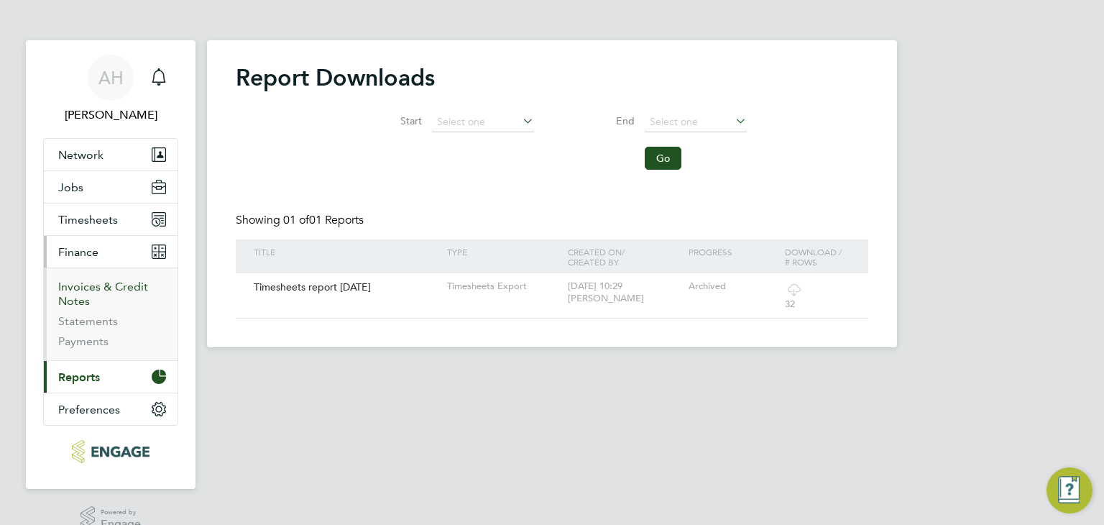
click at [107, 291] on link "Invoices & Credit Notes" at bounding box center [103, 294] width 90 height 28
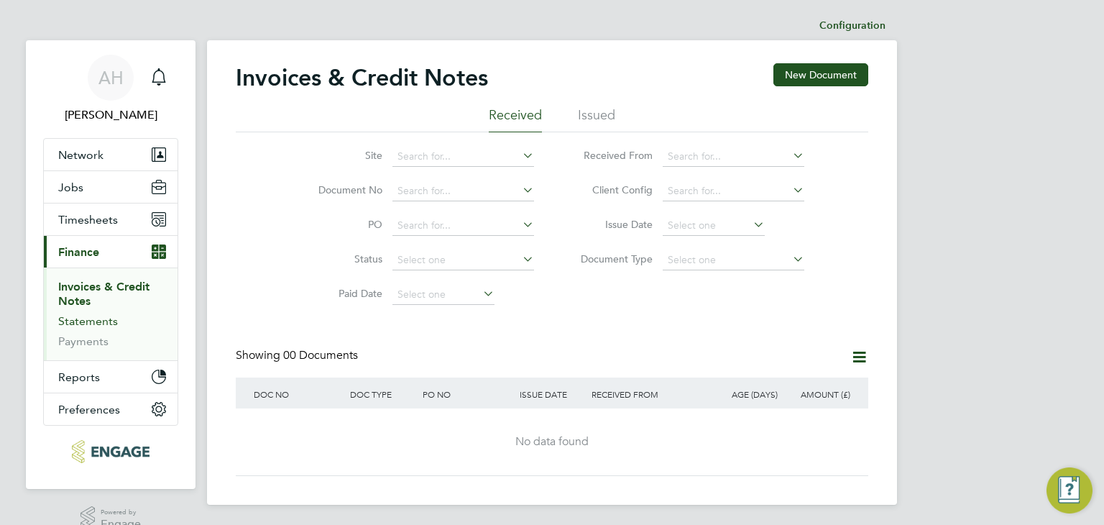
click at [101, 318] on link "Statements" at bounding box center [88, 321] width 60 height 14
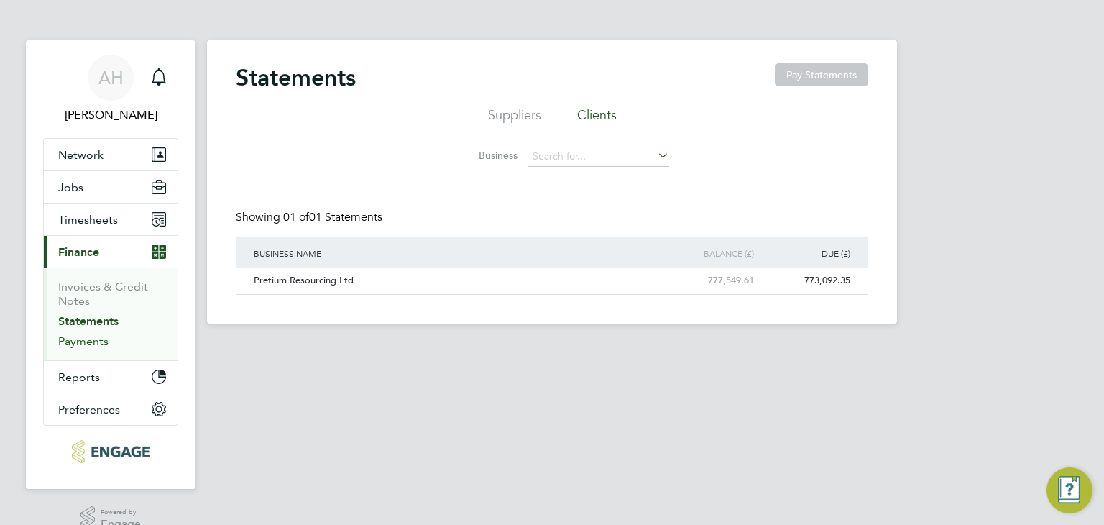
click at [101, 338] on link "Payments" at bounding box center [83, 341] width 50 height 14
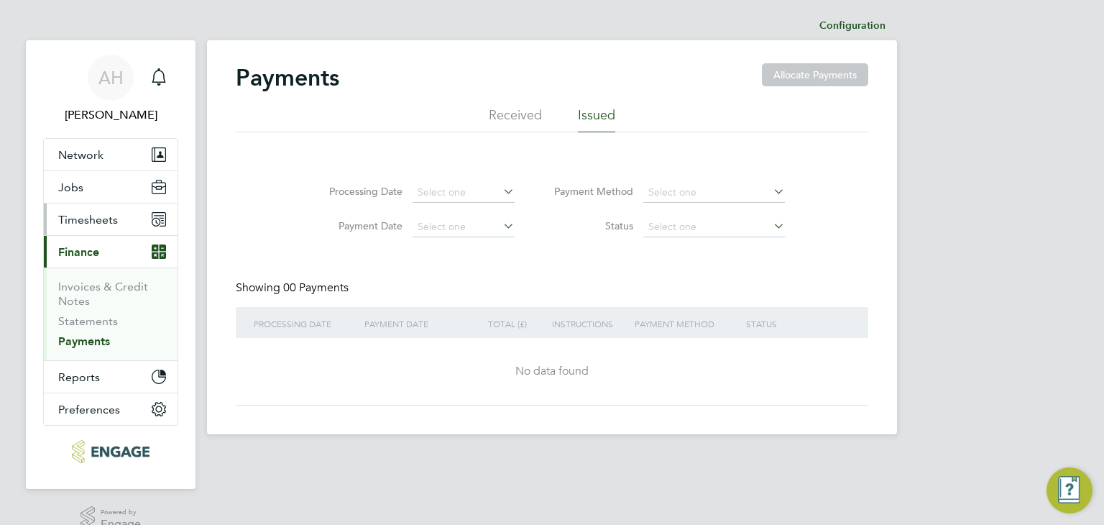
click at [92, 228] on button "Timesheets" at bounding box center [111, 219] width 134 height 32
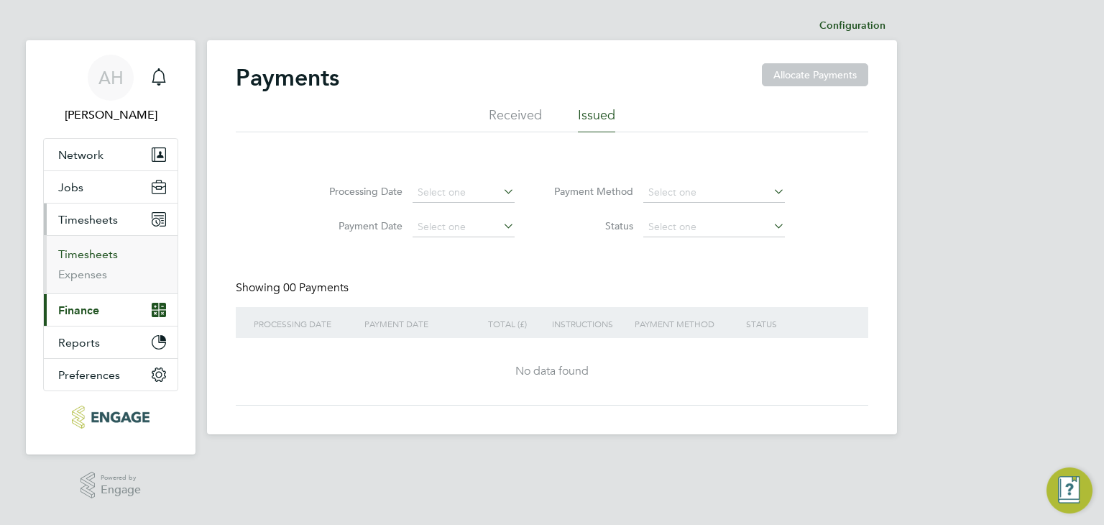
click at [92, 248] on link "Timesheets" at bounding box center [88, 254] width 60 height 14
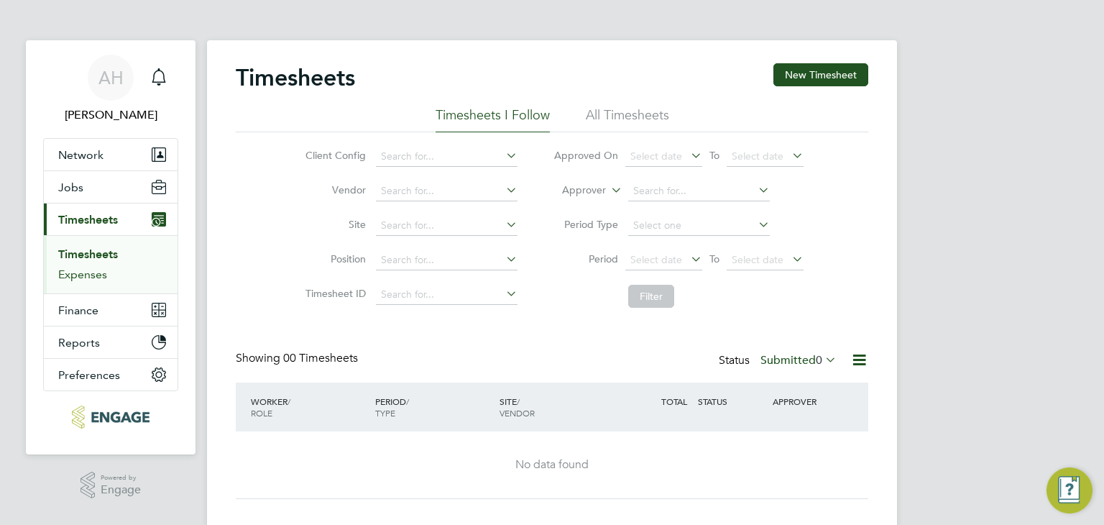
click at [95, 279] on link "Expenses" at bounding box center [82, 274] width 49 height 14
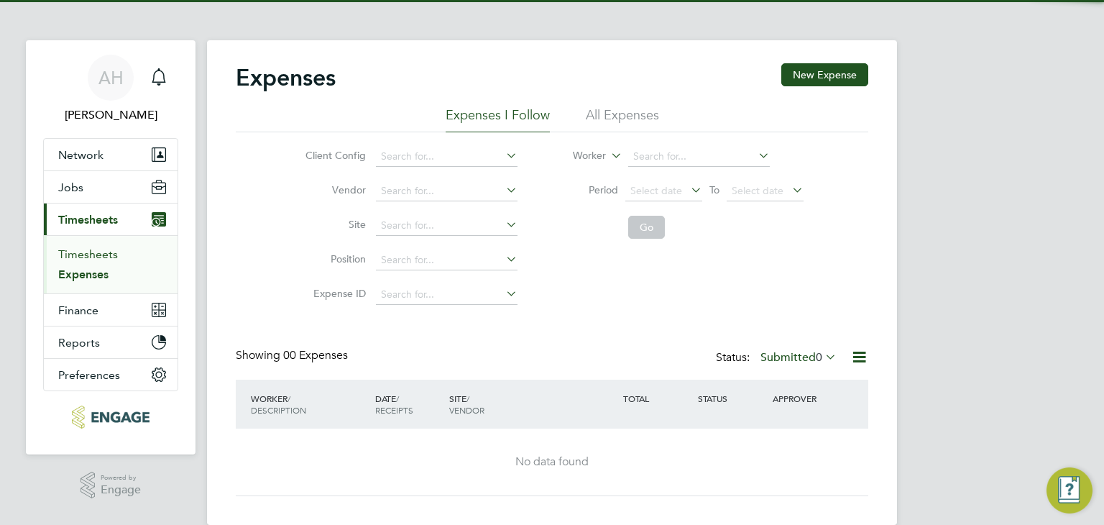
click at [81, 259] on link "Timesheets" at bounding box center [88, 254] width 60 height 14
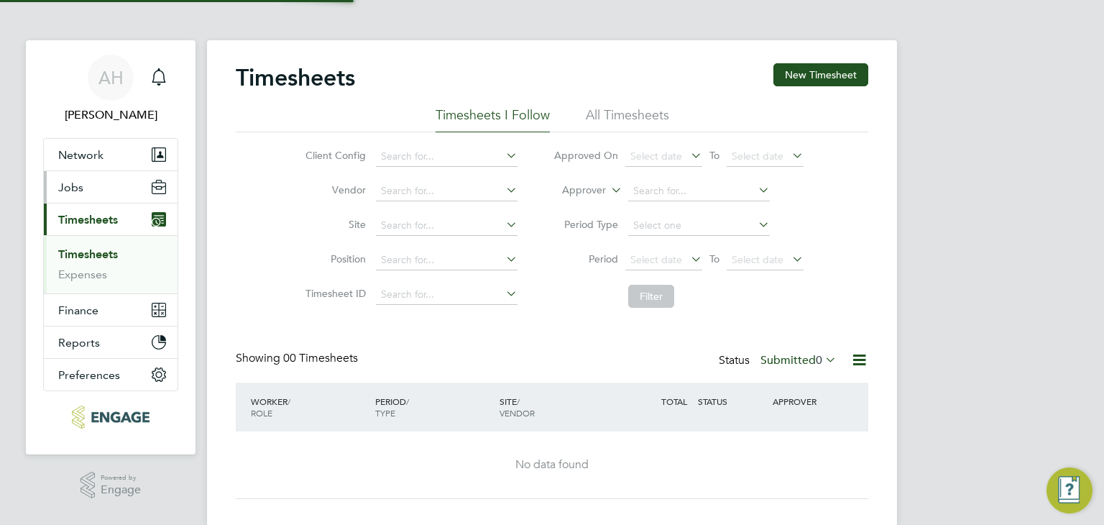
click at [86, 198] on button "Jobs" at bounding box center [111, 187] width 134 height 32
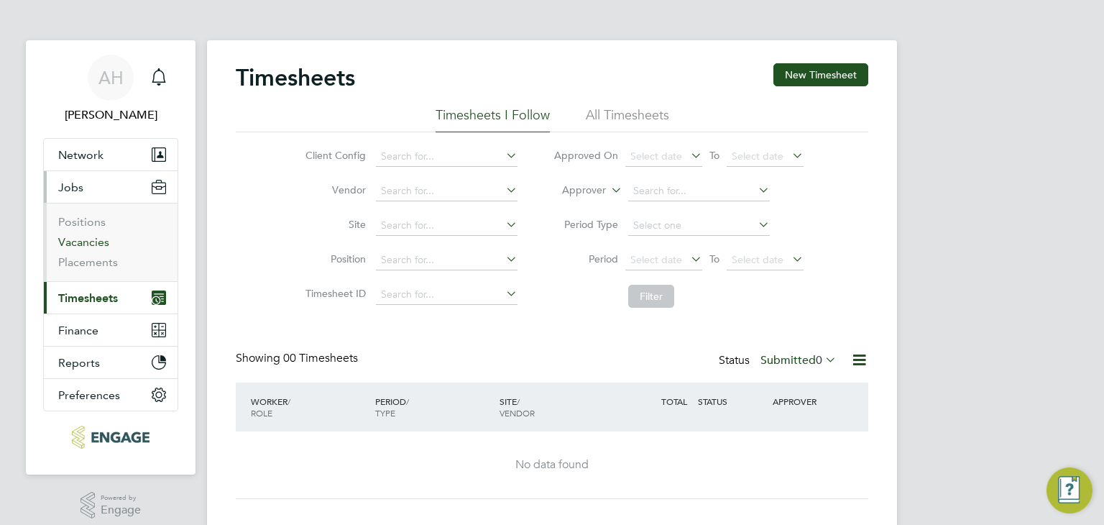
click at [92, 244] on link "Vacancies" at bounding box center [83, 242] width 51 height 14
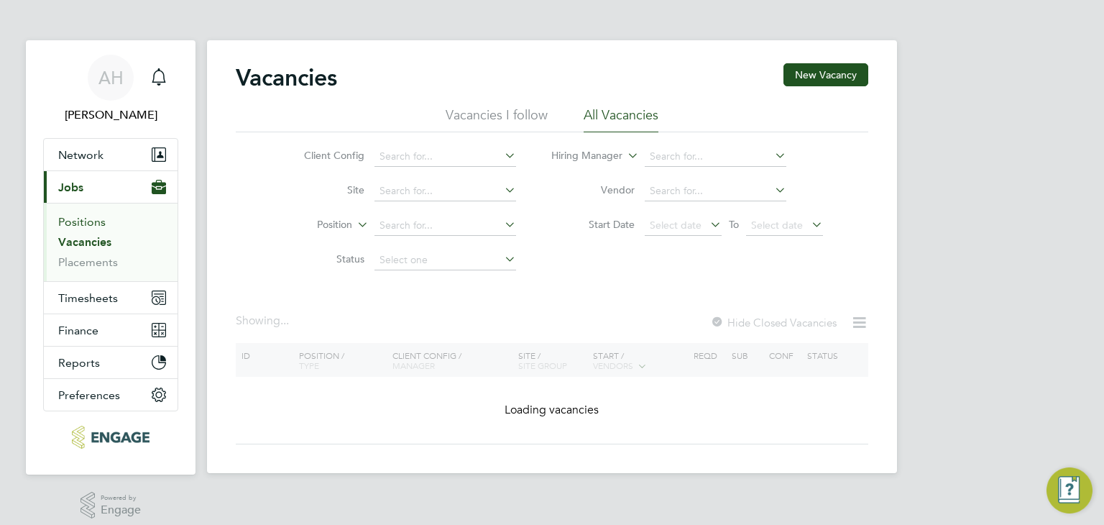
click at [89, 221] on link "Positions" at bounding box center [81, 222] width 47 height 14
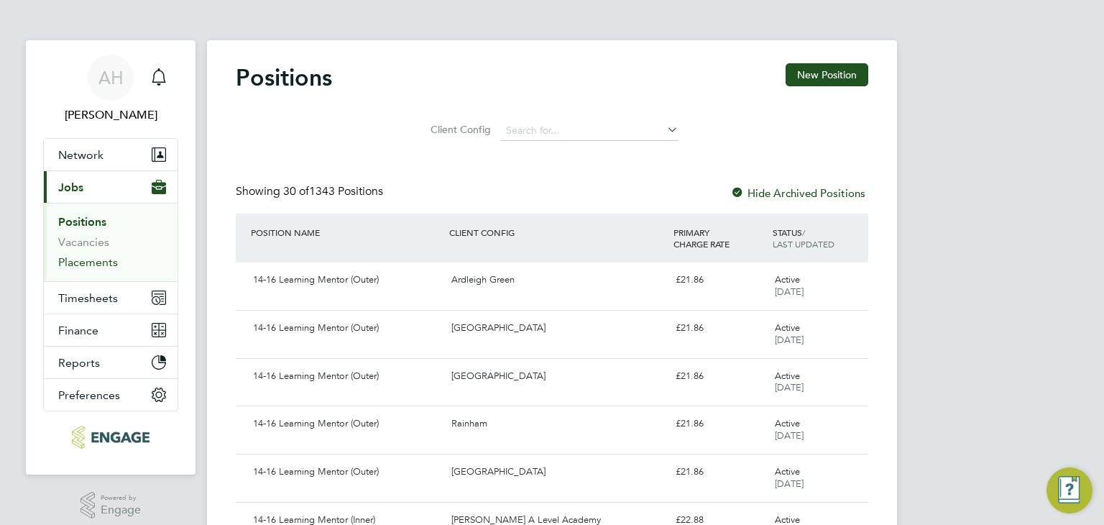
click at [77, 259] on link "Placements" at bounding box center [88, 262] width 60 height 14
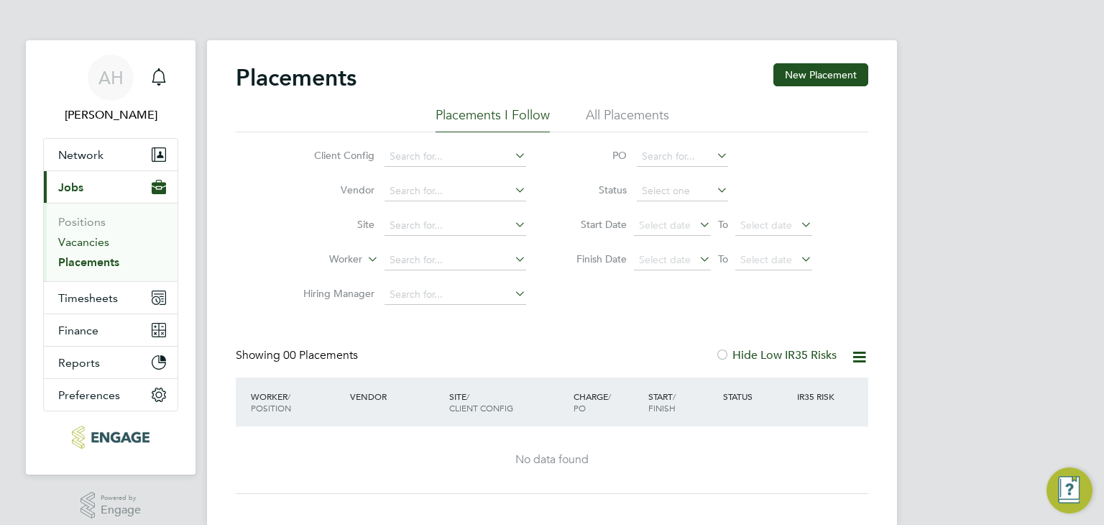
click at [86, 239] on link "Vacancies" at bounding box center [83, 242] width 51 height 14
